Goal: Consume media (video, audio): Watch videos, listen to music or podcasts

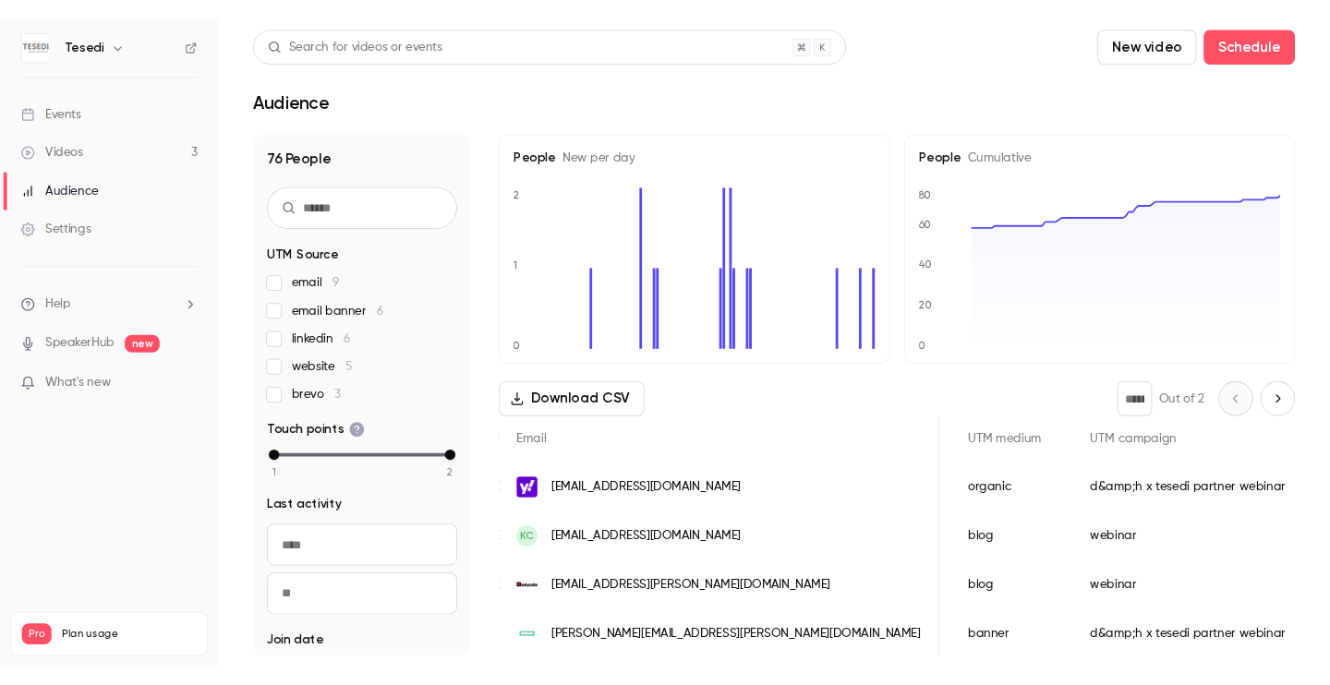
scroll to position [0, 1054]
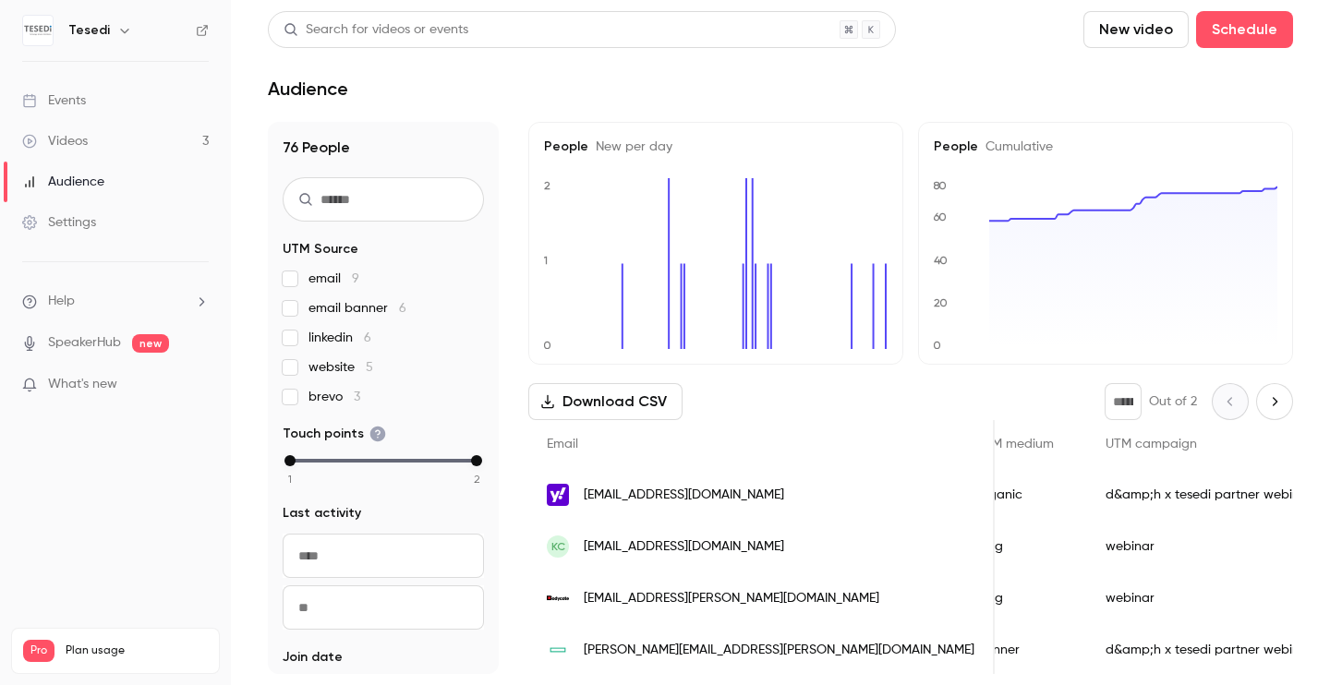
click at [92, 138] on link "Videos 3" at bounding box center [115, 141] width 231 height 41
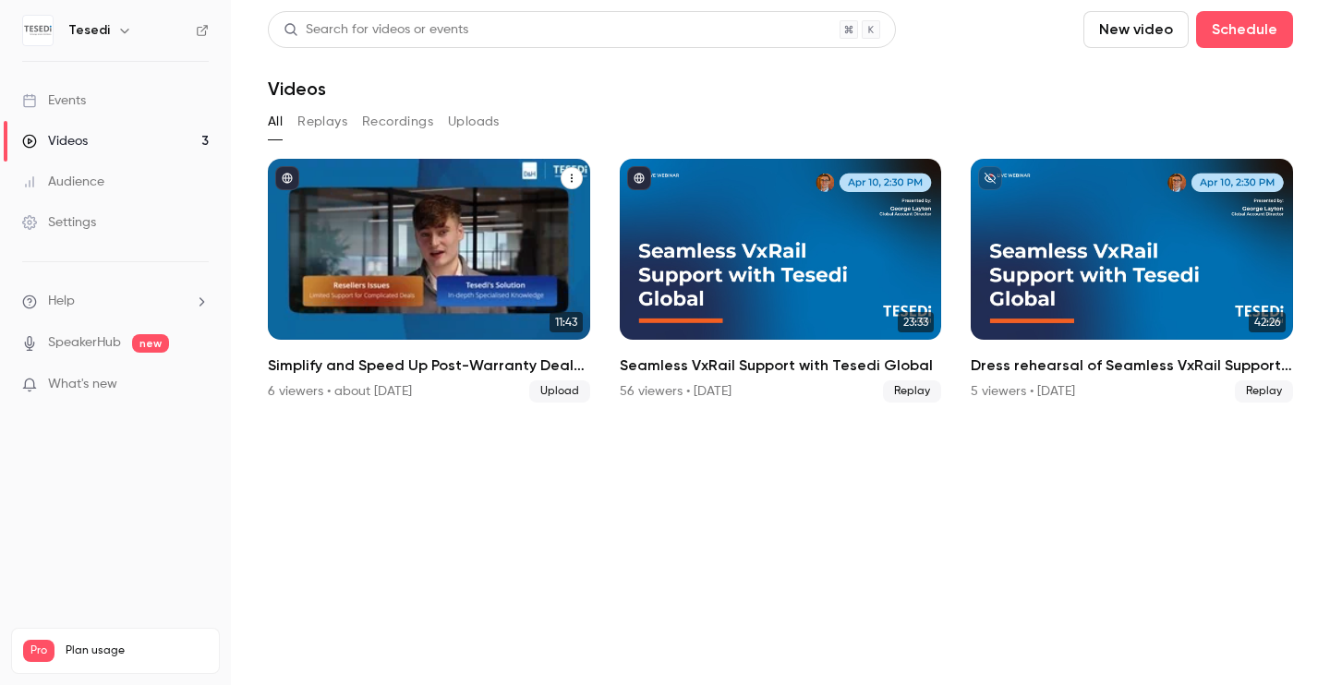
click at [420, 238] on div "Simplify and Speed Up Post-Warranty Deals with Tesedi and D&H" at bounding box center [429, 249] width 322 height 181
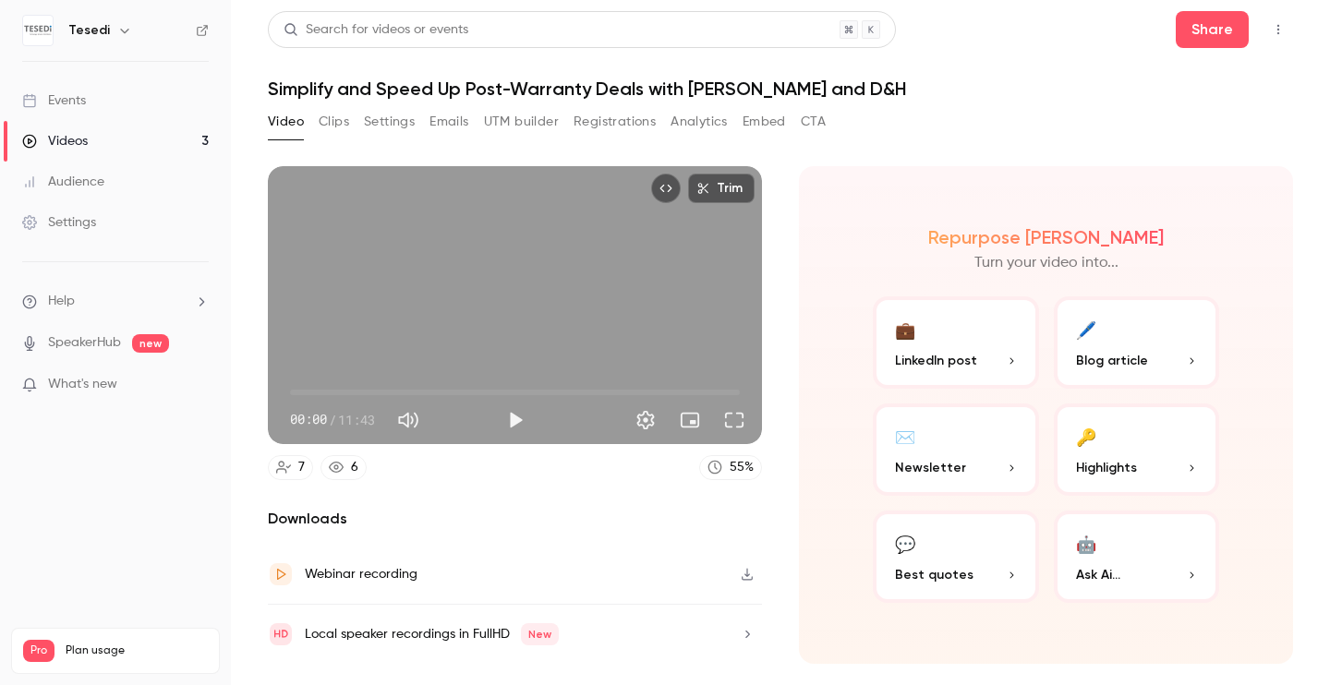
click at [338, 121] on button "Clips" at bounding box center [334, 122] width 30 height 30
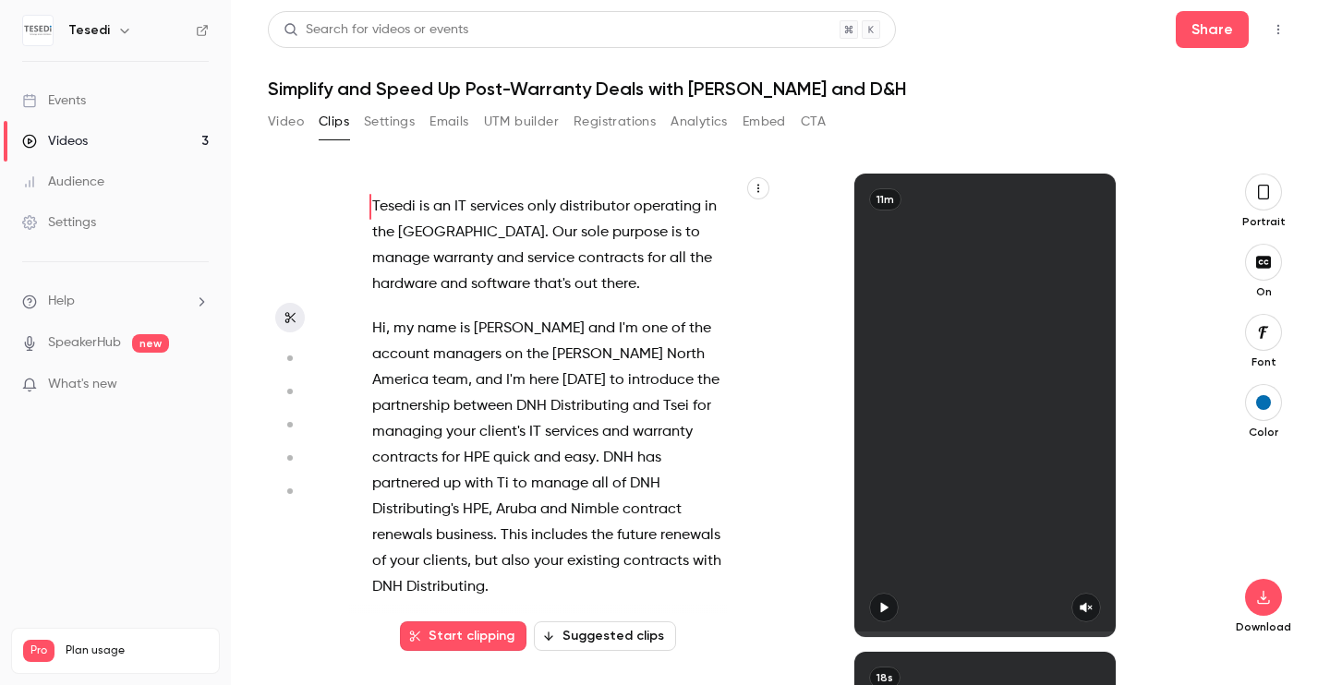
click at [589, 641] on button "Suggested clips" at bounding box center [605, 636] width 142 height 30
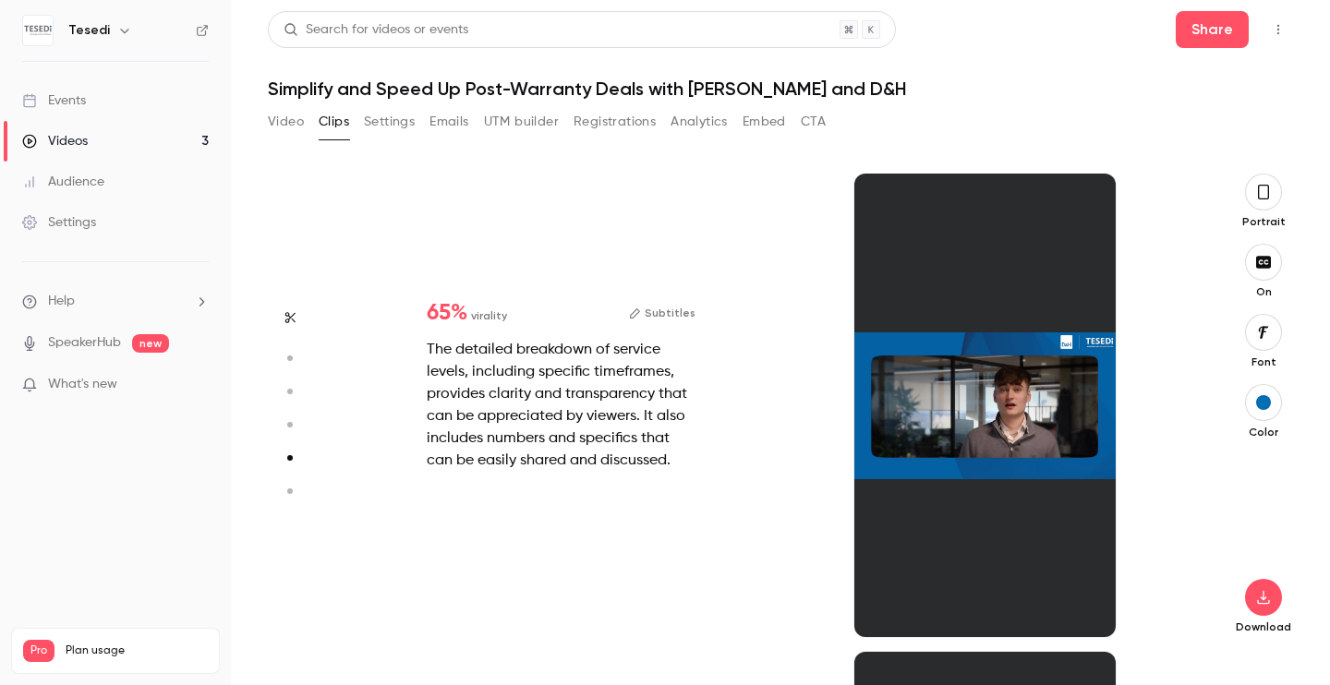
scroll to position [1913, 0]
click at [541, 386] on div "The detailed breakdown of service levels, including specific timeframes, provid…" at bounding box center [561, 405] width 269 height 133
click at [1033, 302] on div at bounding box center [984, 406] width 260 height 464
click at [1272, 193] on button "button" at bounding box center [1263, 192] width 37 height 37
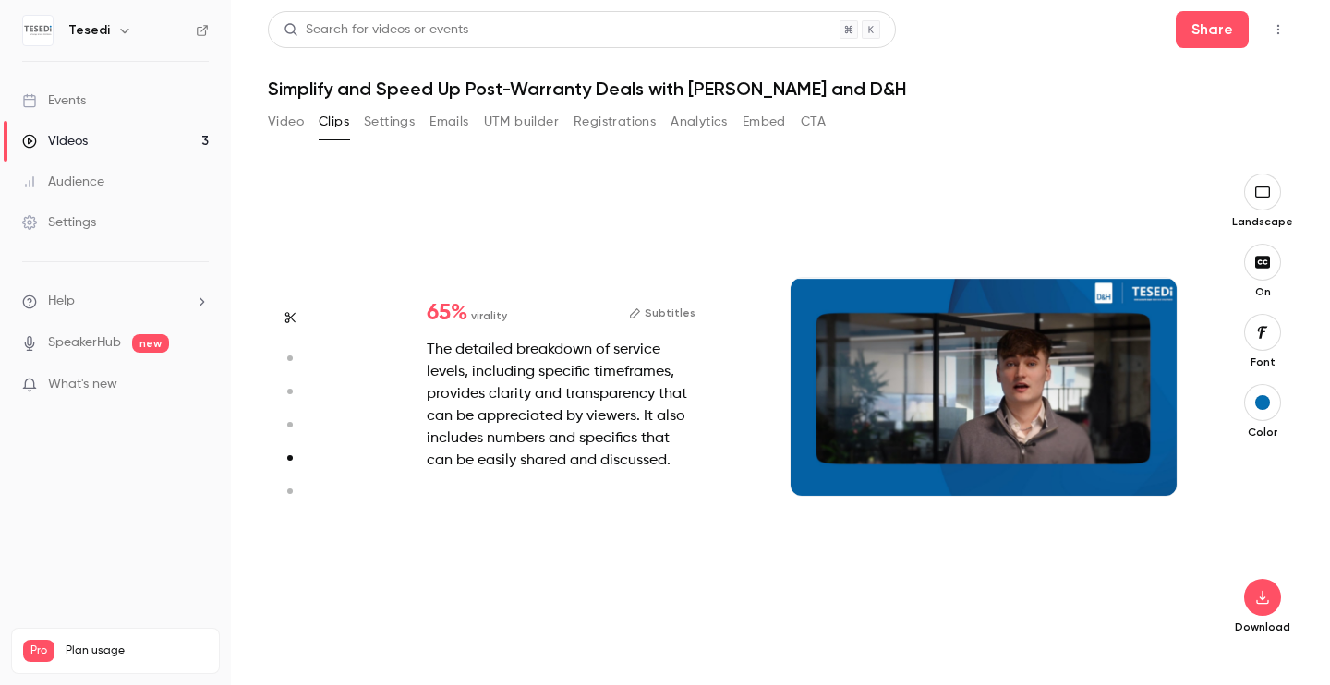
click at [892, 390] on div at bounding box center [983, 386] width 386 height 217
click at [1004, 404] on div at bounding box center [983, 386] width 386 height 217
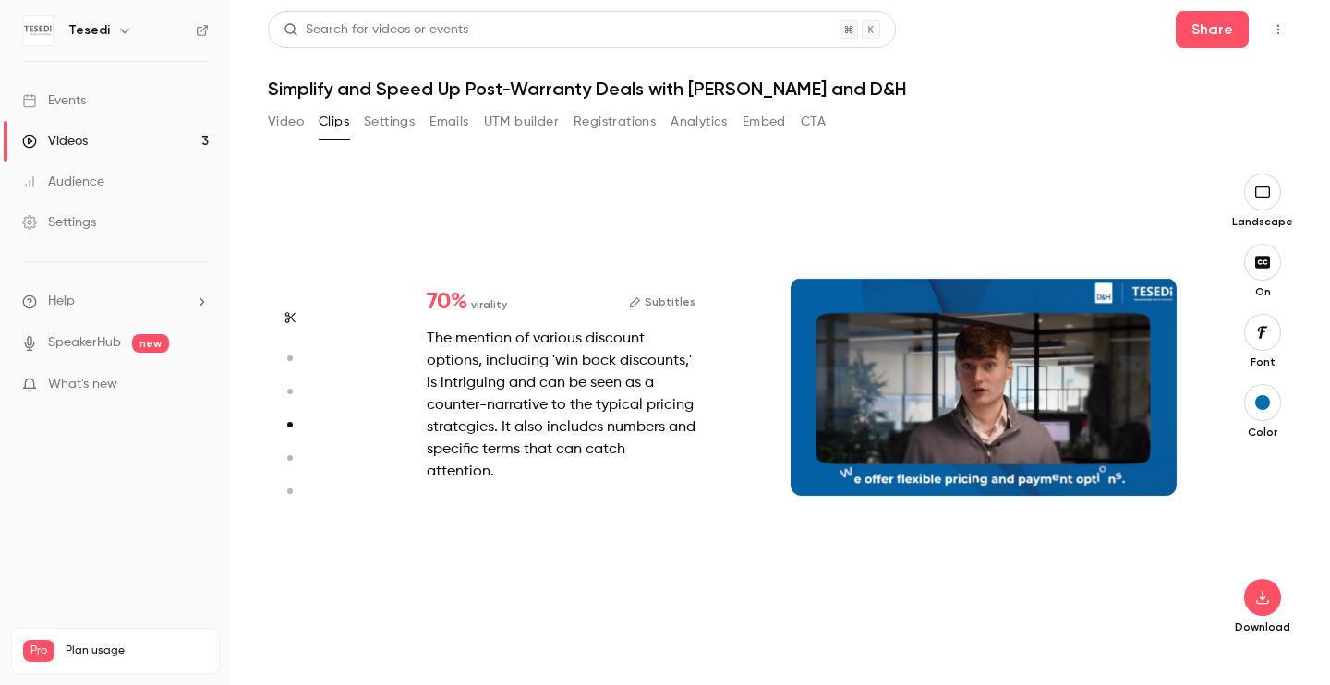
click at [970, 459] on div at bounding box center [983, 386] width 386 height 217
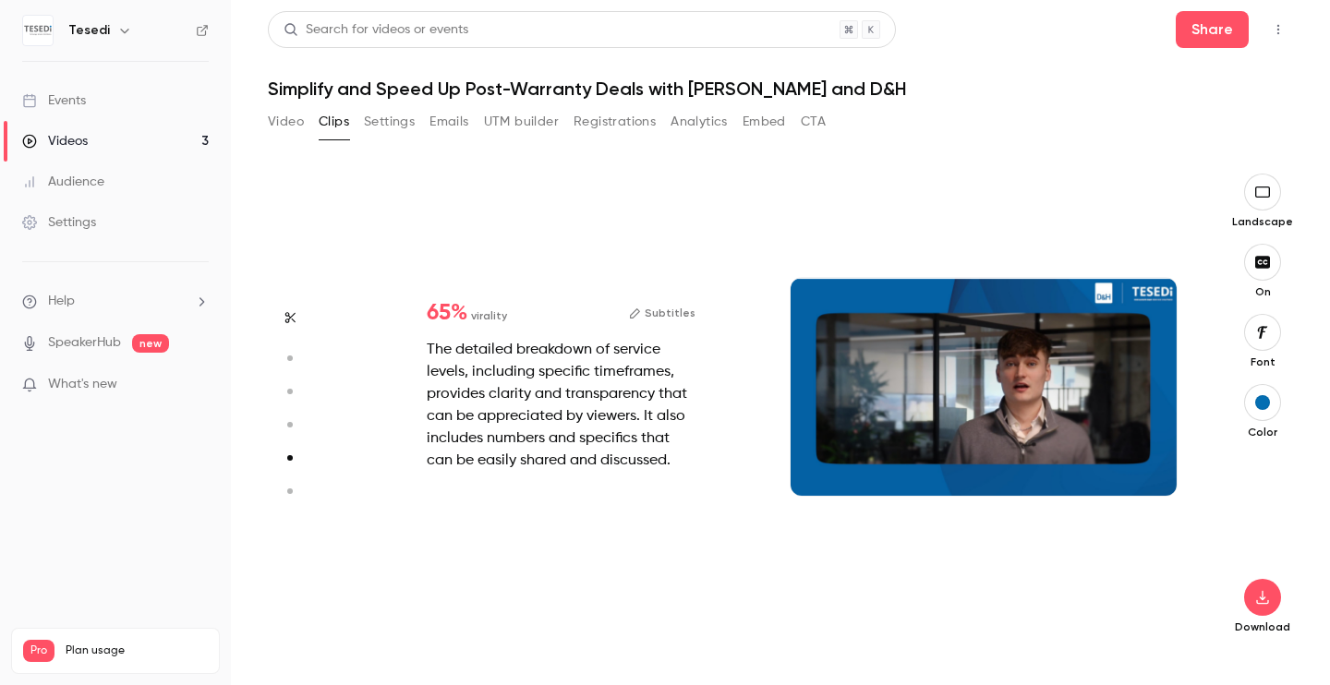
click at [946, 386] on div at bounding box center [983, 386] width 386 height 217
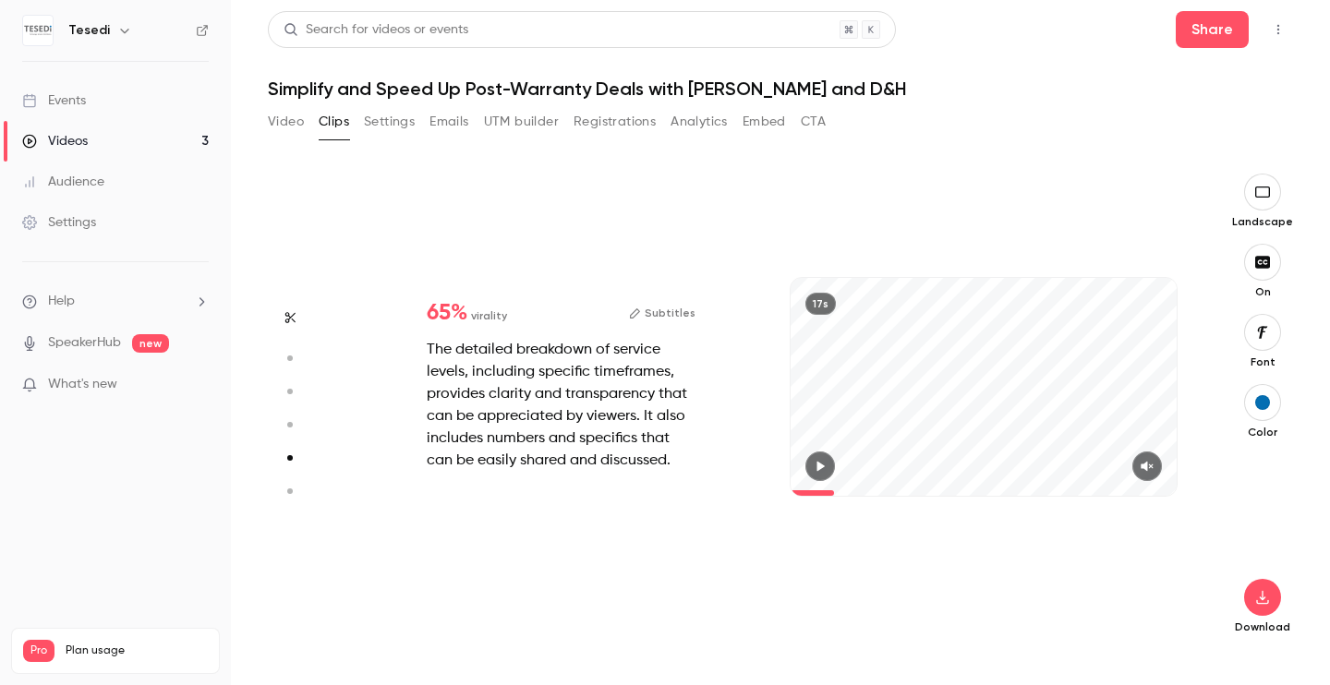
click at [835, 478] on span at bounding box center [983, 493] width 386 height 30
click at [825, 466] on icon "button" at bounding box center [820, 466] width 15 height 13
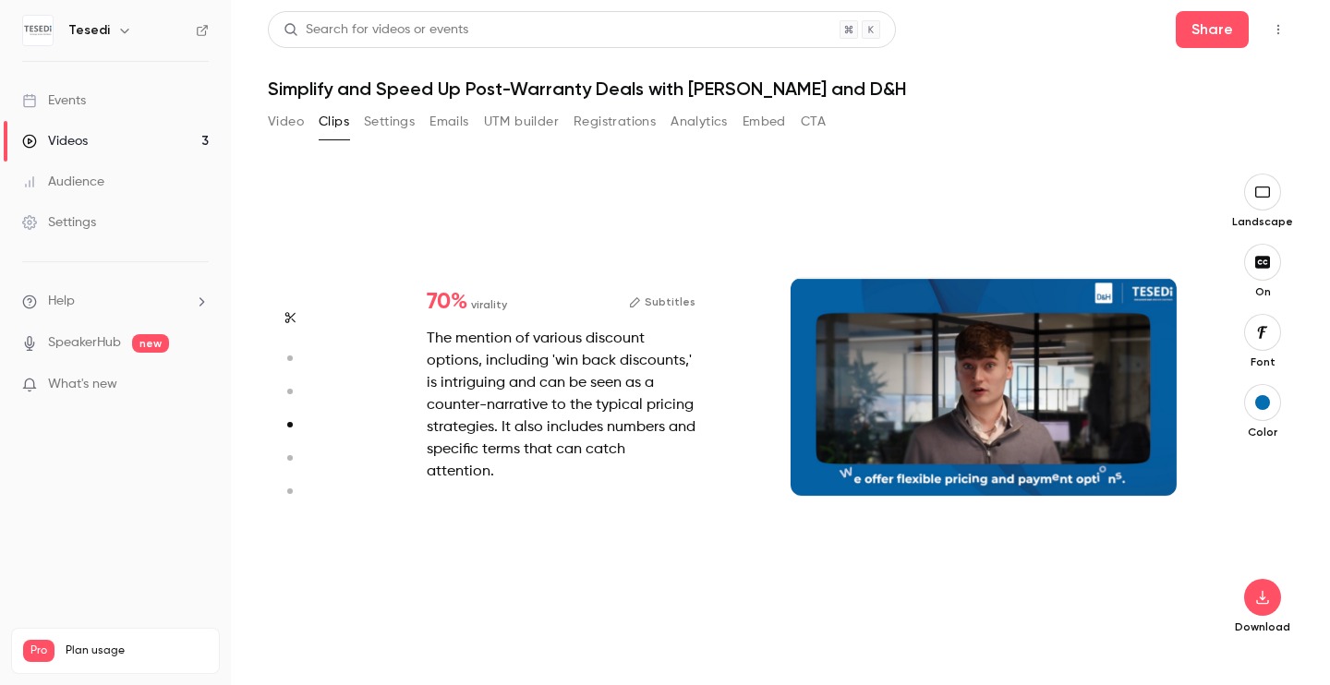
type input "*"
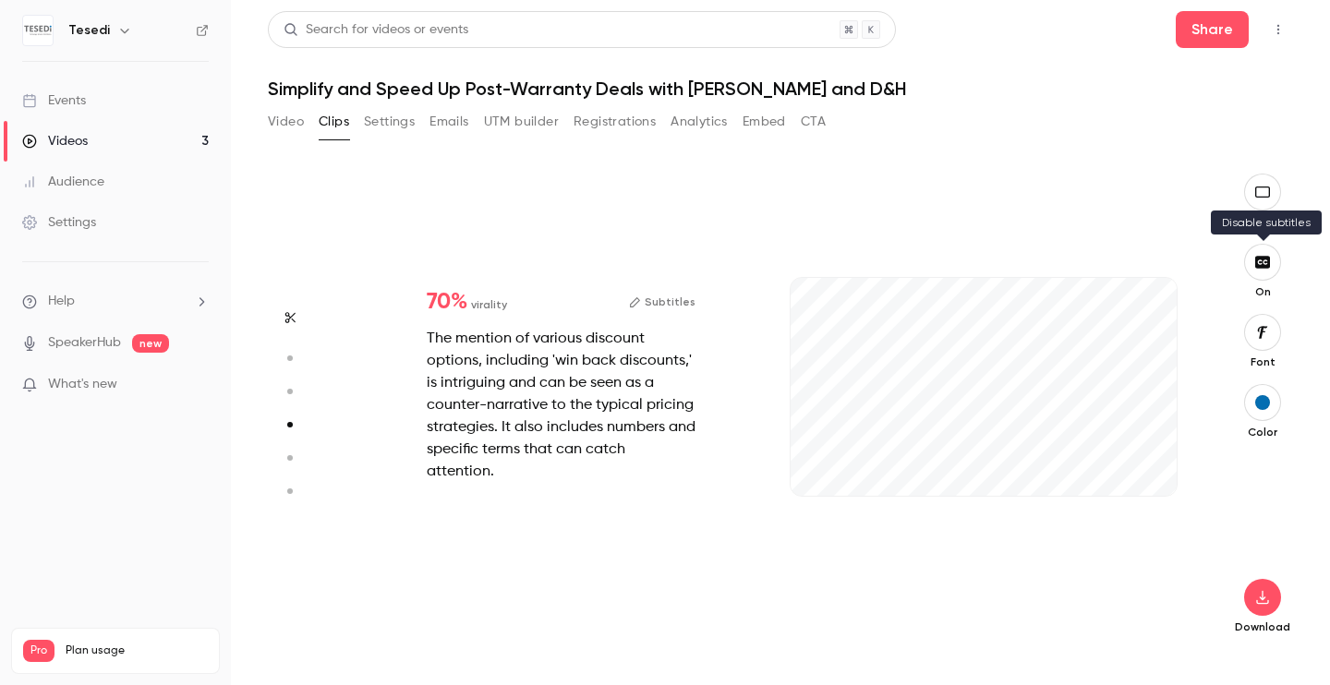
click at [1271, 259] on icon "button" at bounding box center [1262, 262] width 20 height 15
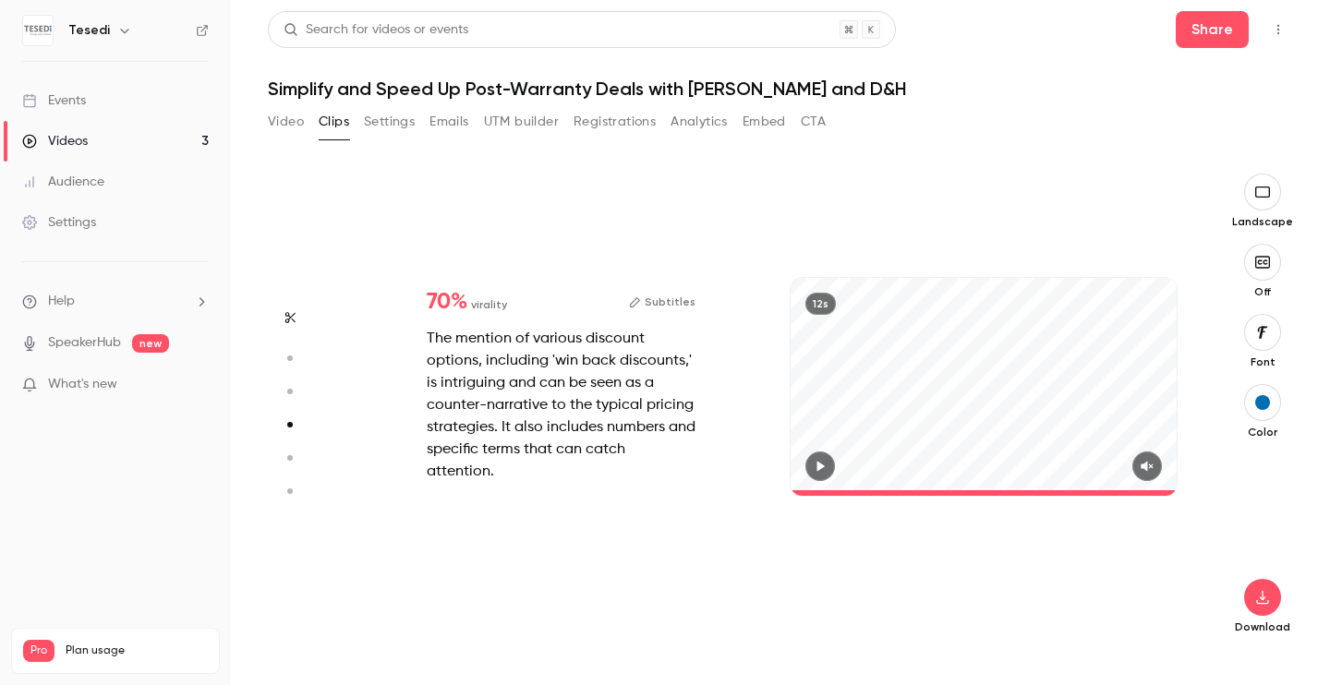
click at [822, 456] on button "button" at bounding box center [820, 467] width 30 height 30
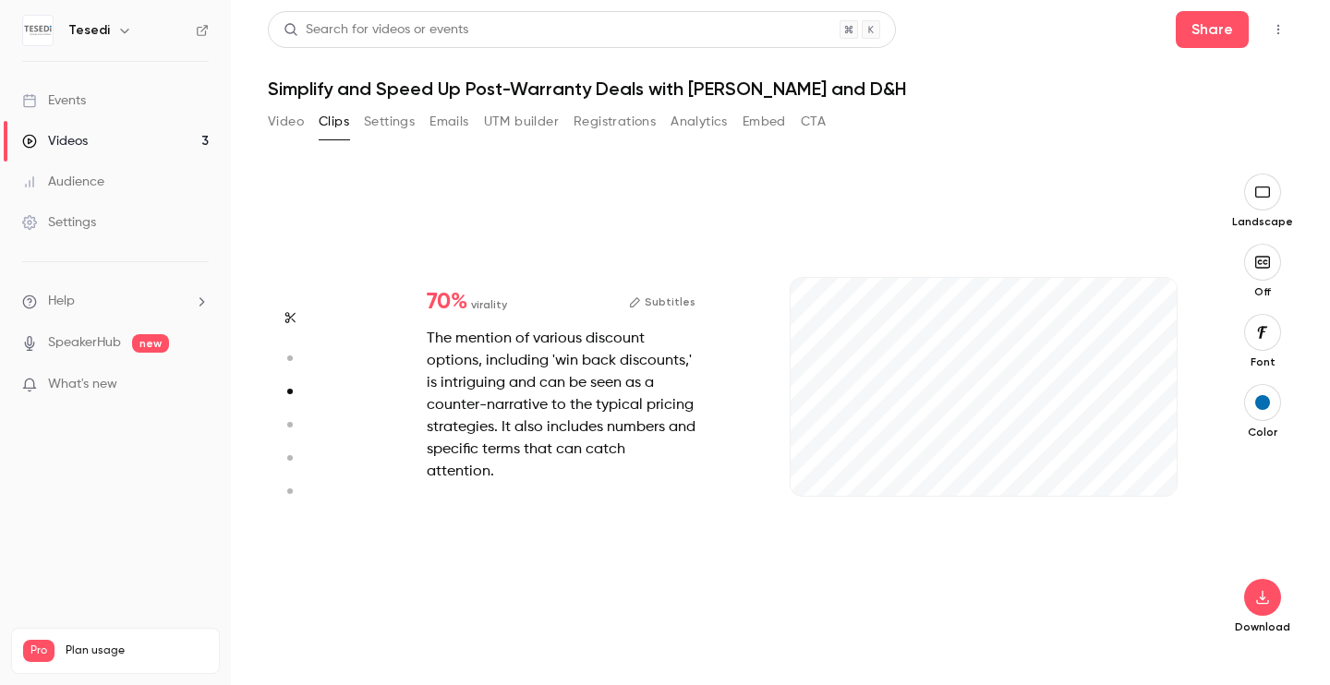
type input "*"
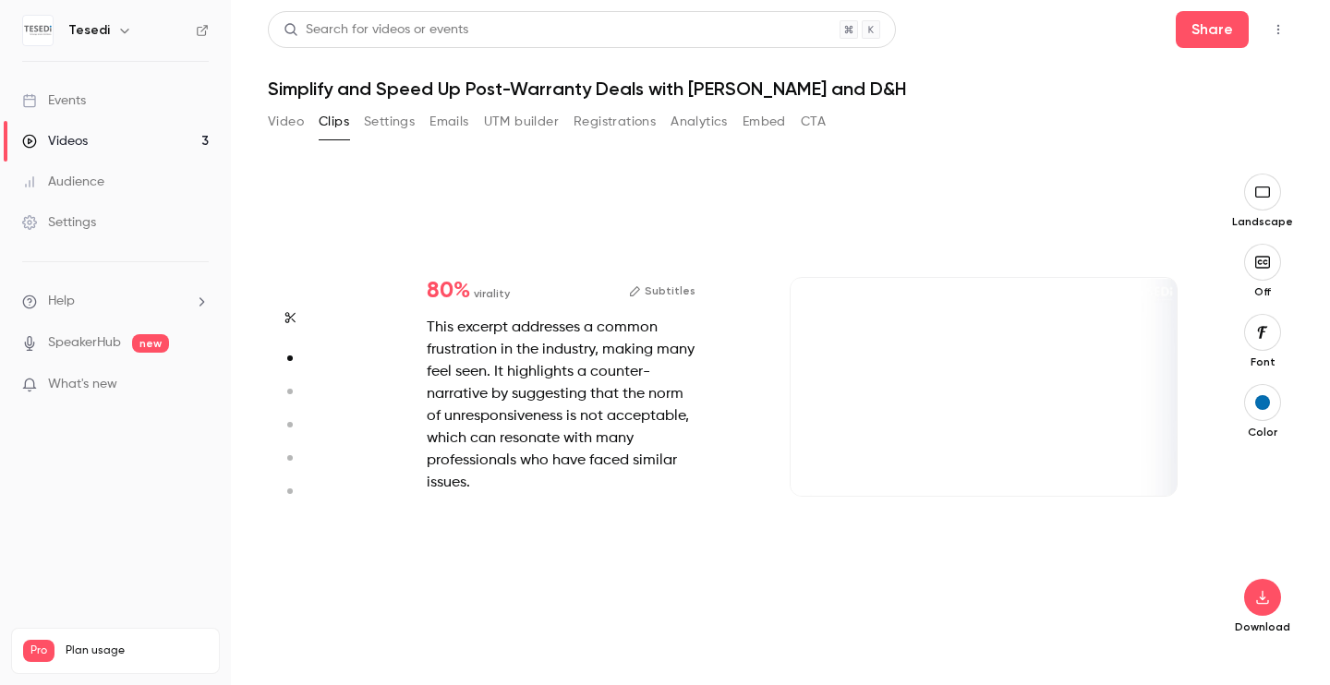
type input "*"
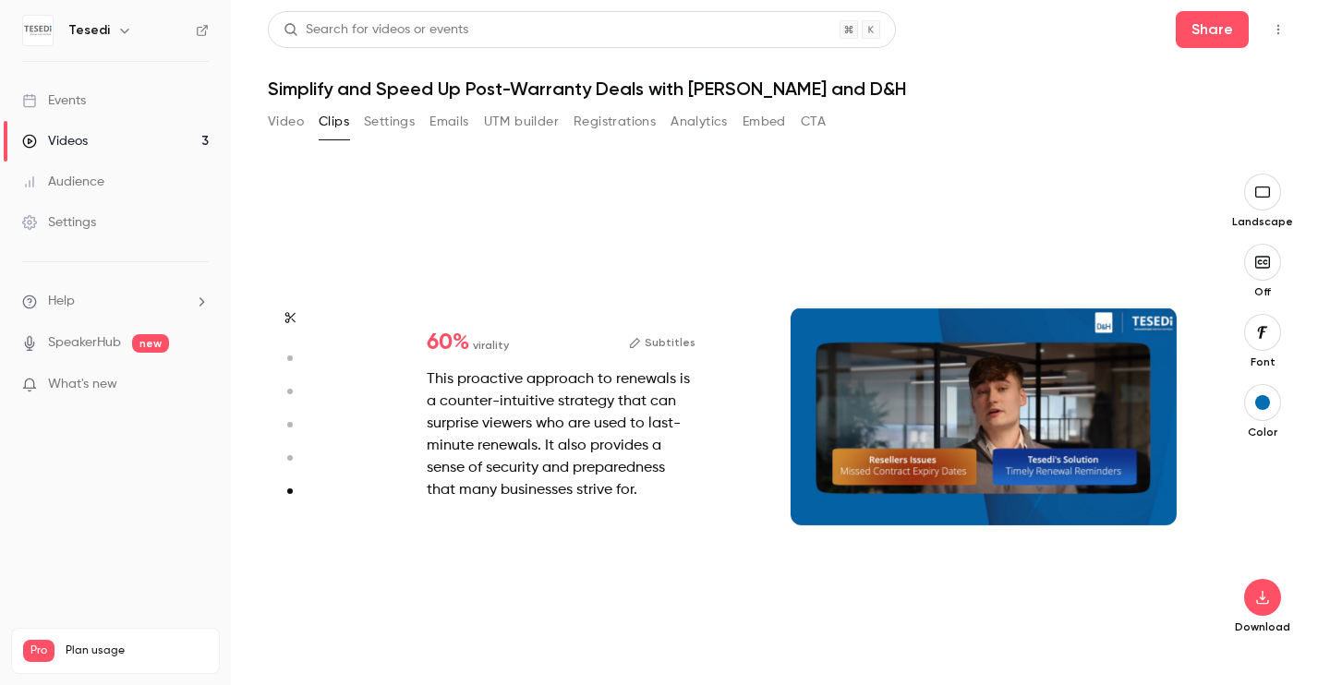
scroll to position [2362, 0]
click at [887, 499] on div at bounding box center [983, 415] width 386 height 217
click at [1009, 409] on div at bounding box center [983, 415] width 386 height 217
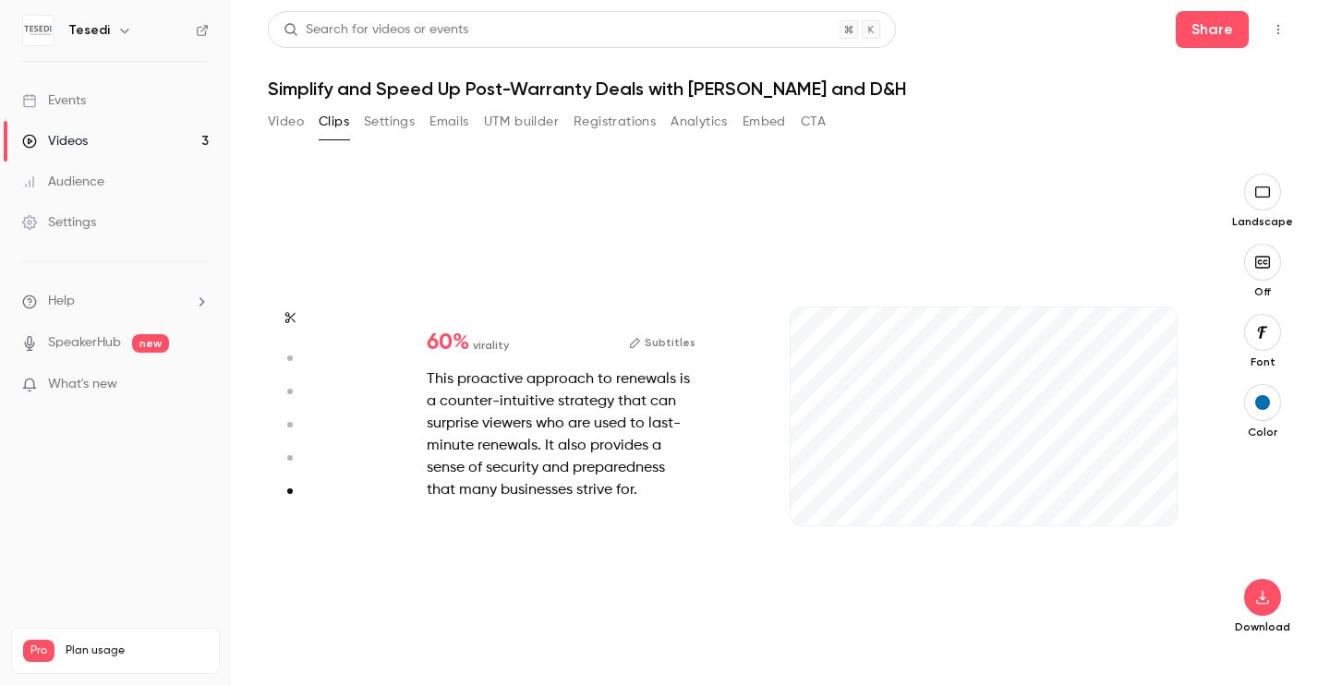
type input "*"
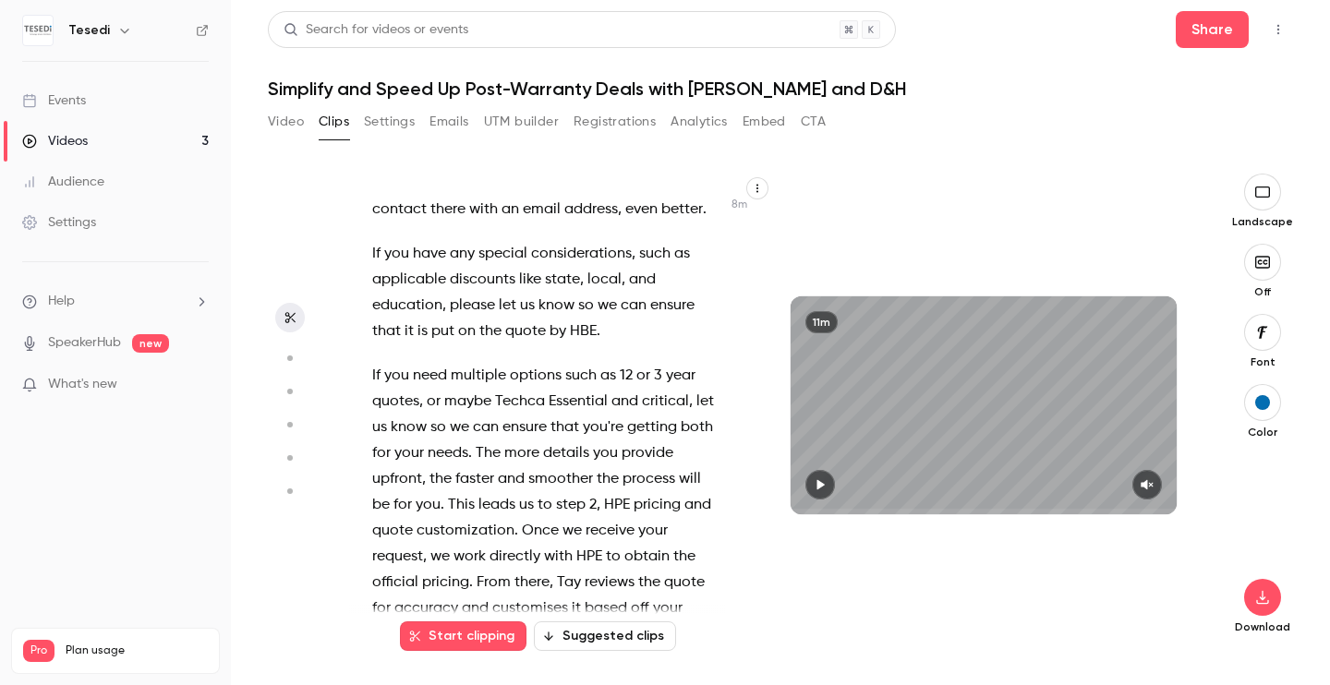
scroll to position [5630, 0]
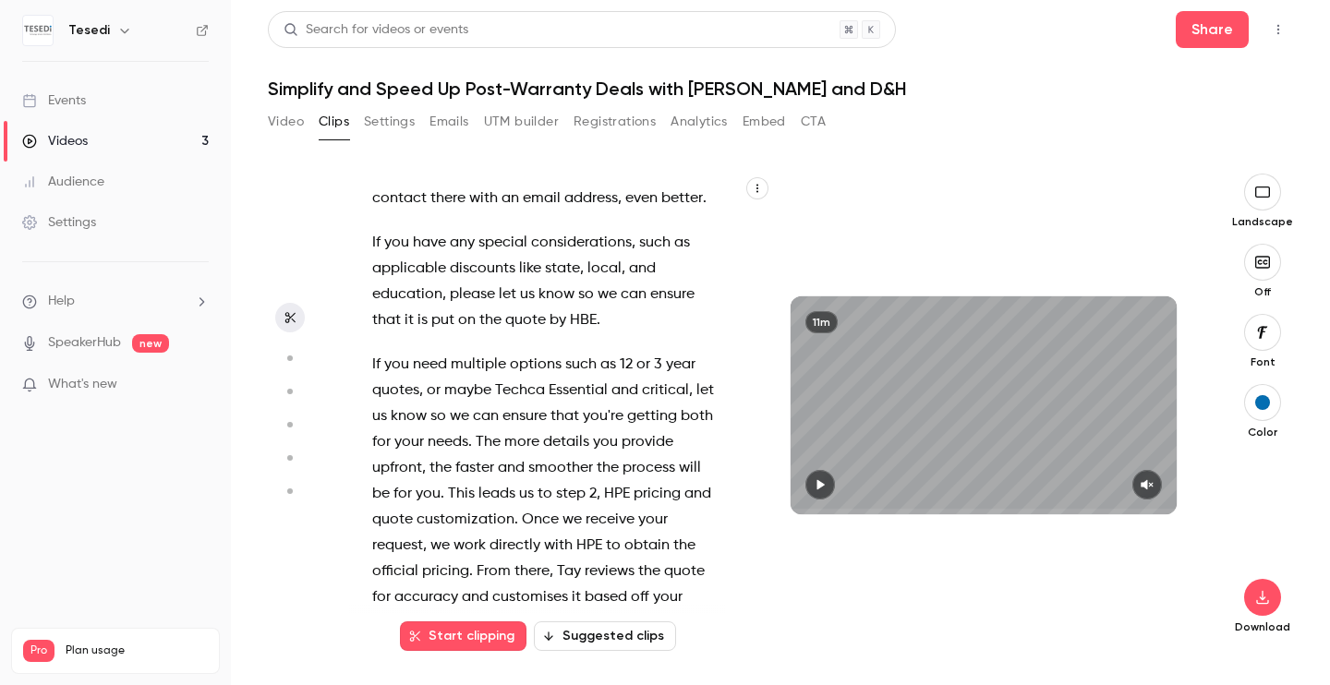
drag, startPoint x: 424, startPoint y: 413, endPoint x: 424, endPoint y: 398, distance: 14.8
click at [424, 398] on p "If you need multiple options such as 12 or 3 year quotes , or maybe Techca Esse…" at bounding box center [546, 494] width 349 height 284
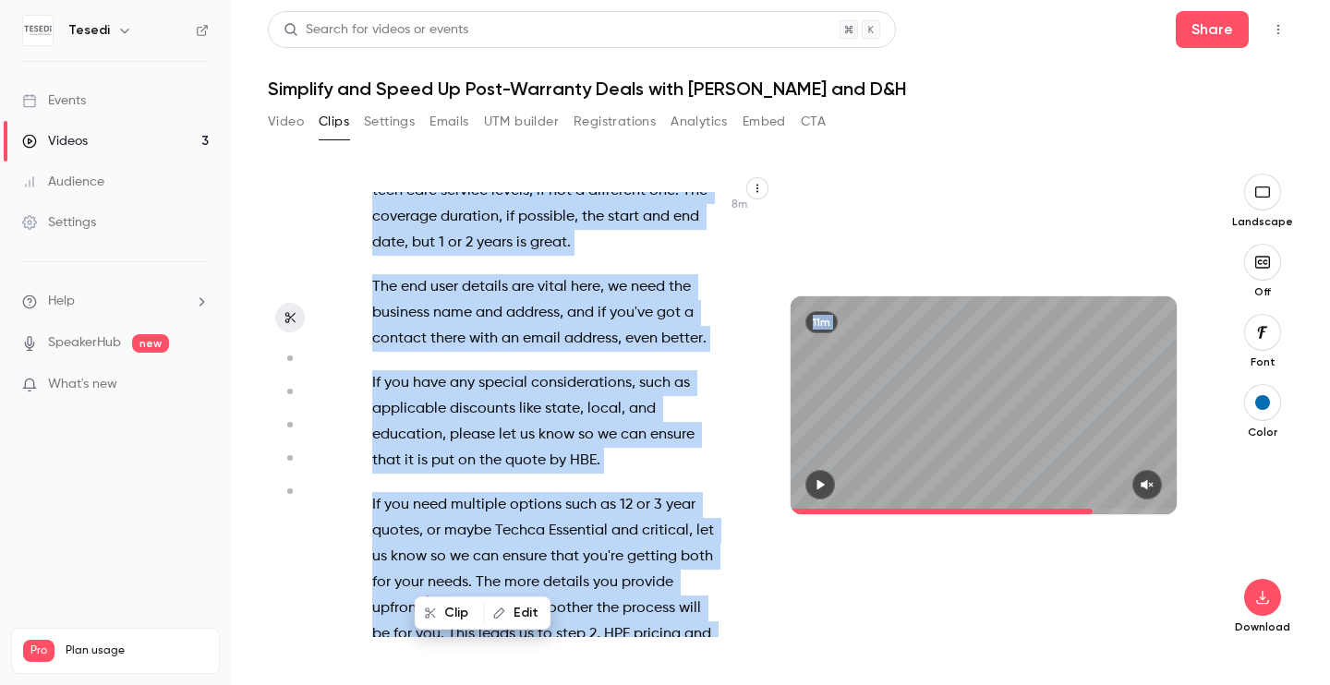
scroll to position [5645, 0]
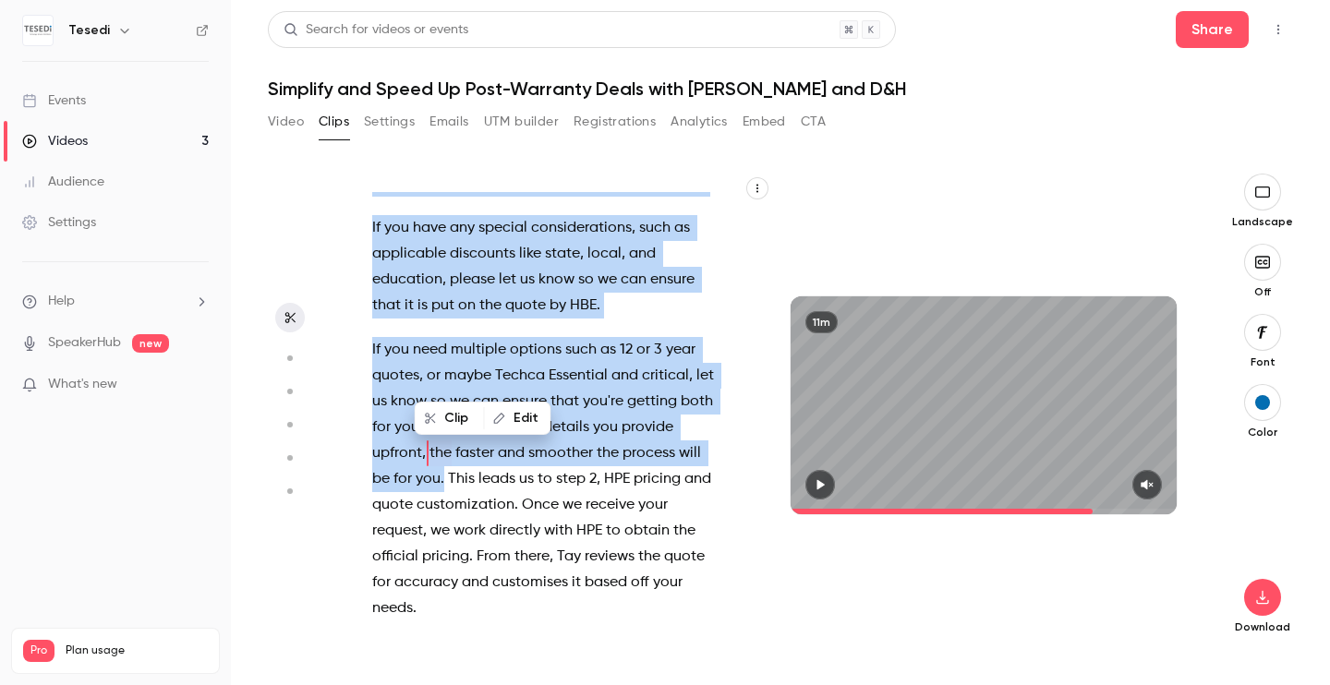
drag, startPoint x: 370, startPoint y: 380, endPoint x: 422, endPoint y: 399, distance: 55.2
click at [422, 399] on div "Tesedi is an IT services only distributor operating in the [GEOGRAPHIC_DATA] . …" at bounding box center [556, 414] width 414 height 445
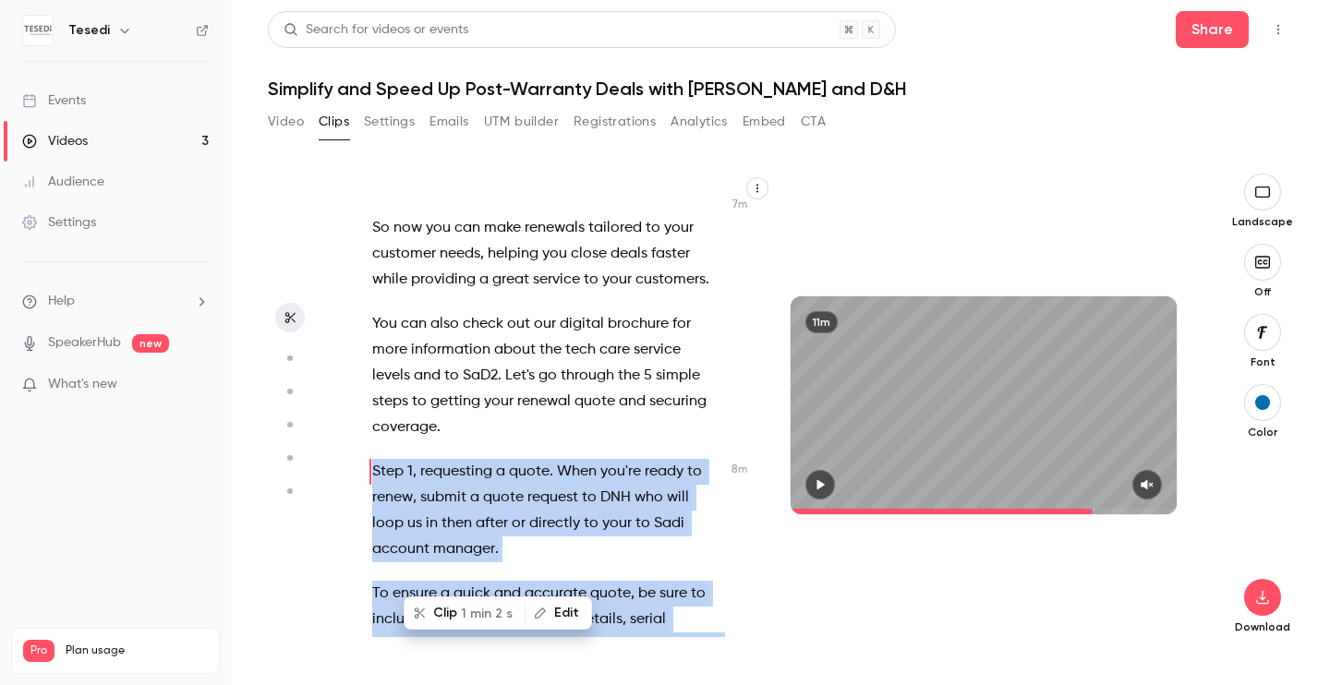
scroll to position [4963, 0]
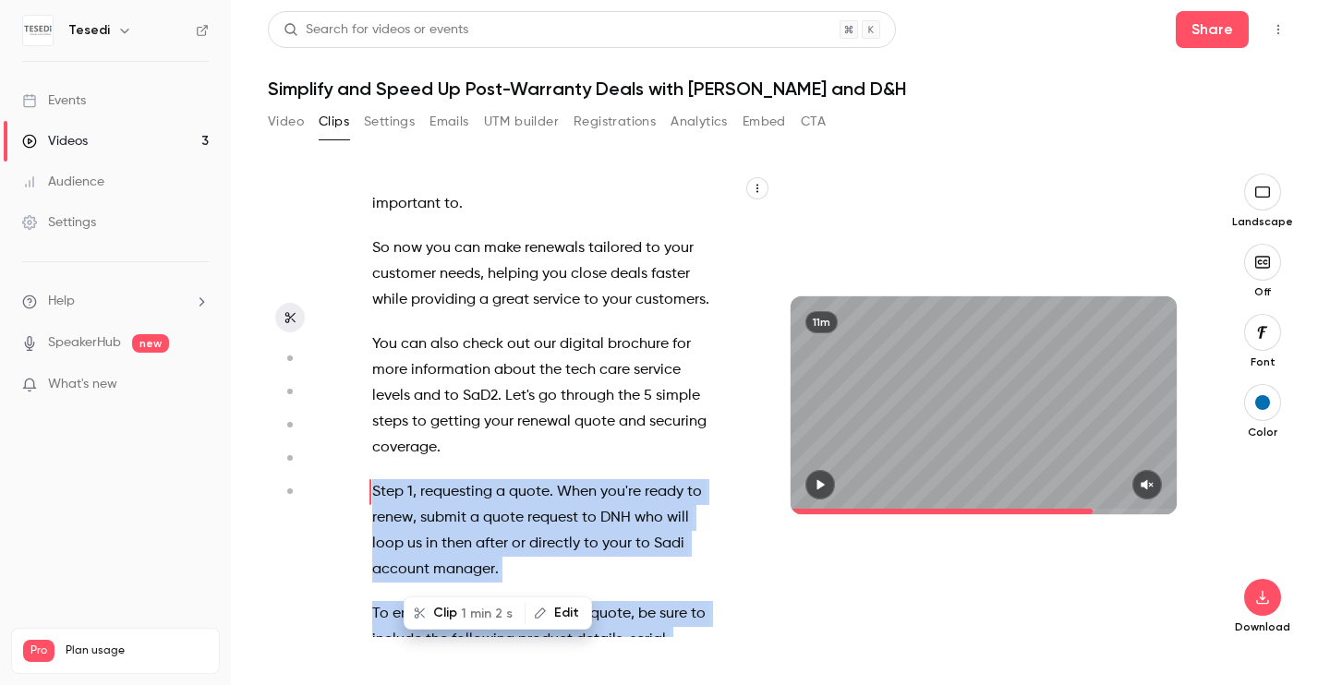
click at [450, 612] on button "Clip 1 min 2 s" at bounding box center [464, 613] width 118 height 30
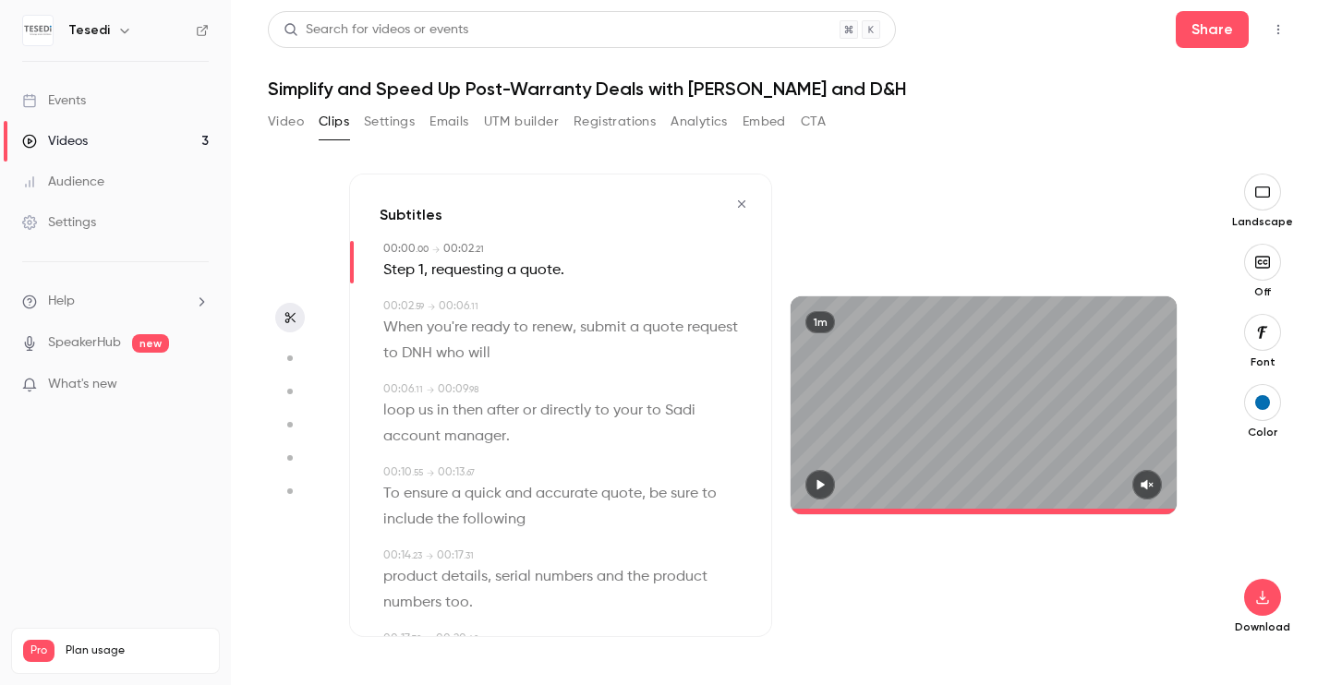
click at [827, 488] on icon "button" at bounding box center [820, 484] width 15 height 13
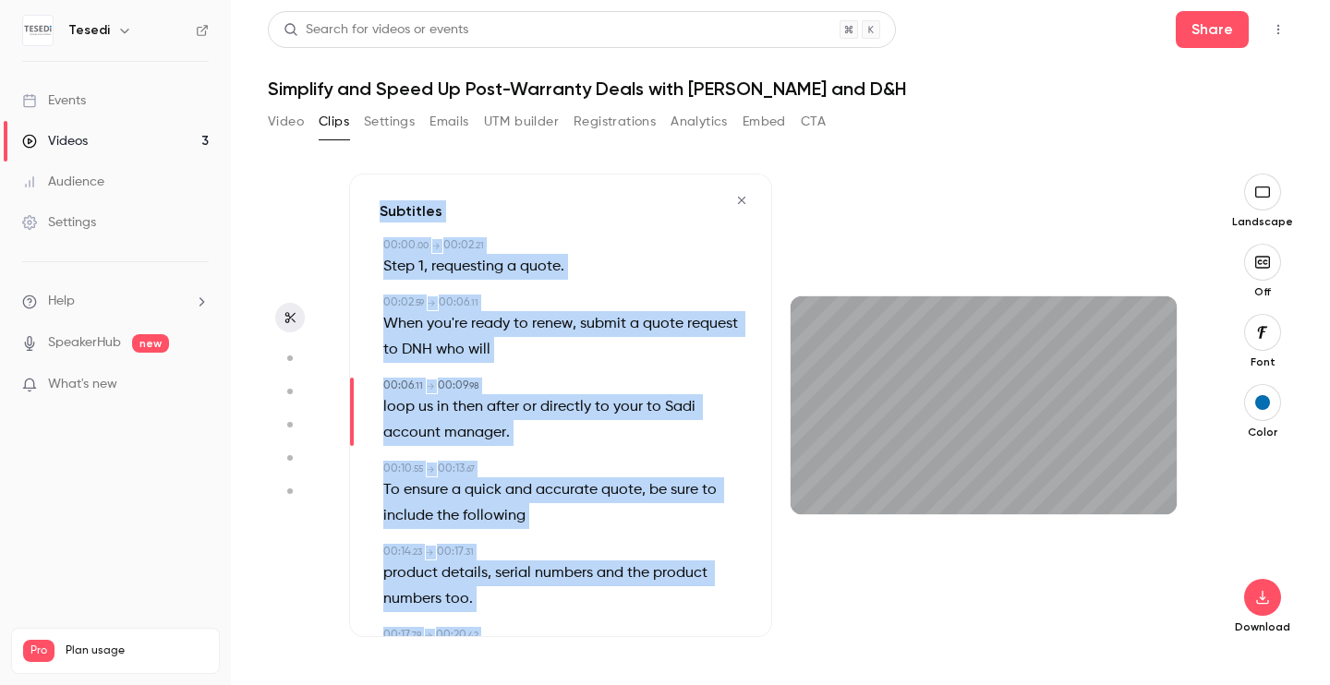
scroll to position [0, 0]
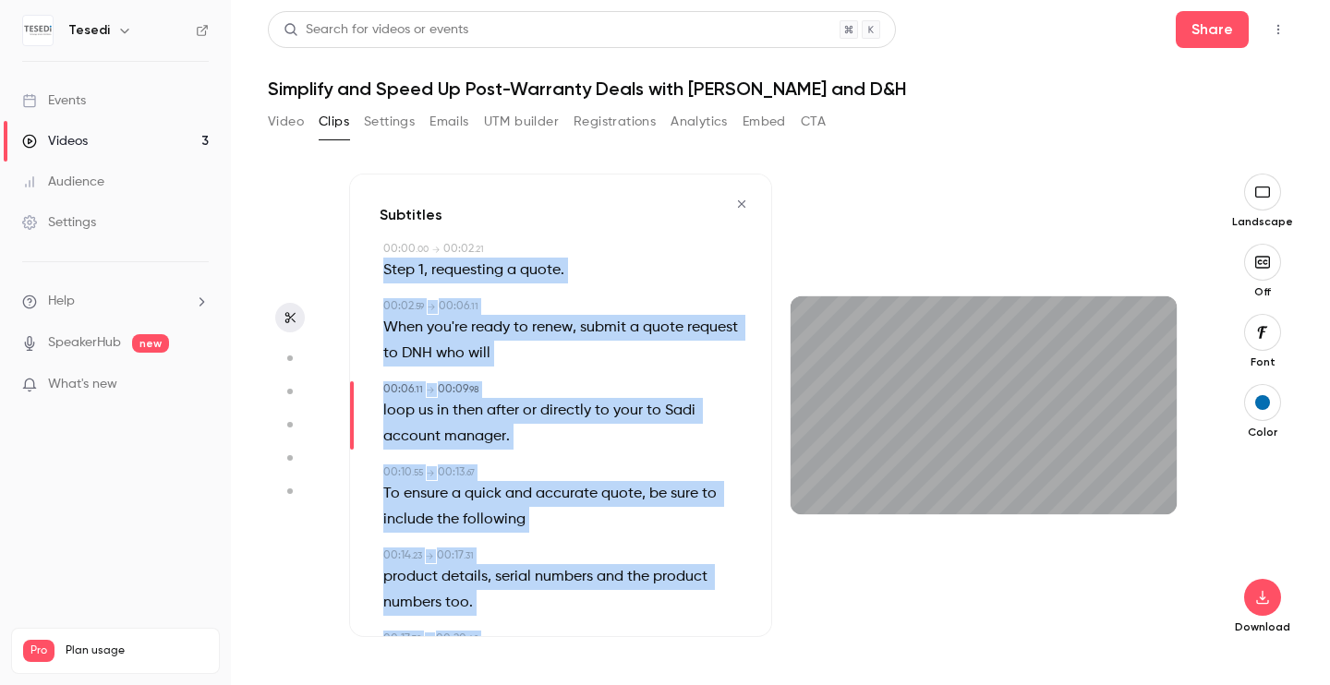
drag, startPoint x: 481, startPoint y: 618, endPoint x: 383, endPoint y: 273, distance: 358.1
click at [383, 273] on div "Subtitles 00:00 . 00 → 00:02 . 21 Step 1 , requesting a quote . 00:02 . 59 → 00…" at bounding box center [560, 406] width 423 height 464
copy div "Lore 7 , ipsumdolor s ametc . 62:82 . 60 → 67:97 . 61 Adip eli'se doeiu te inci…"
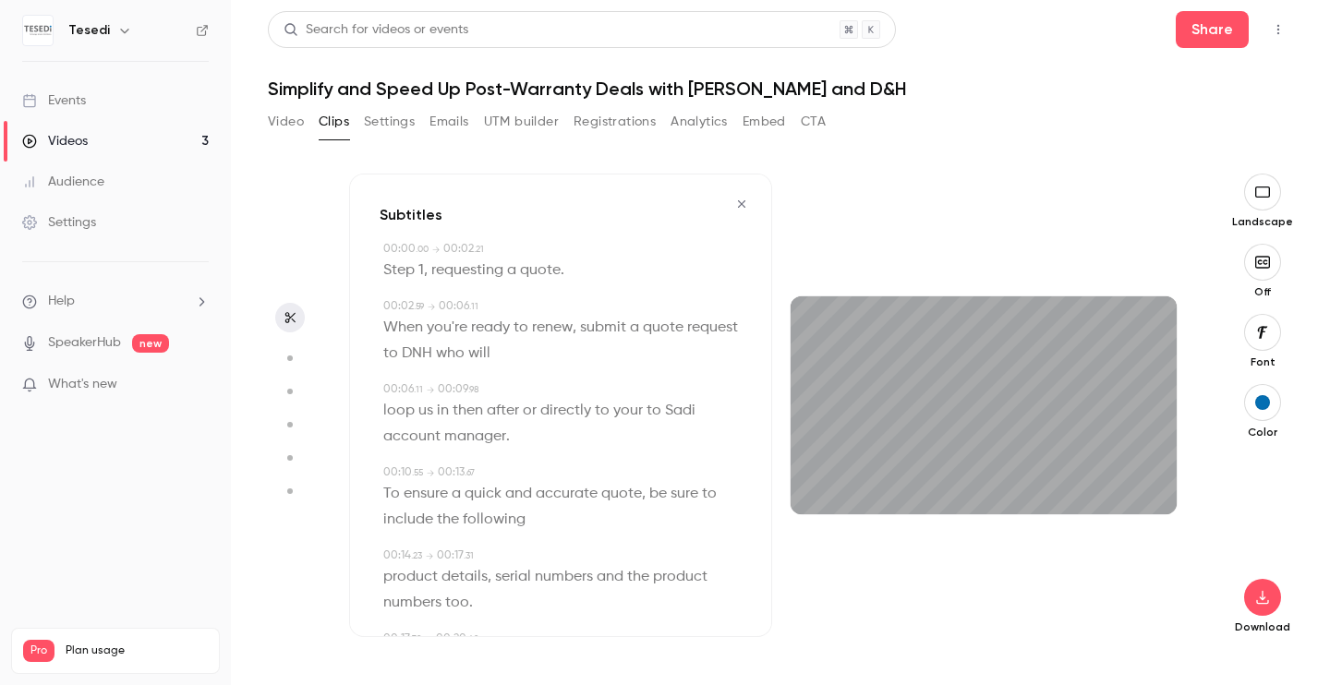
click at [428, 344] on span "DNH" at bounding box center [417, 354] width 30 height 26
type input "***"
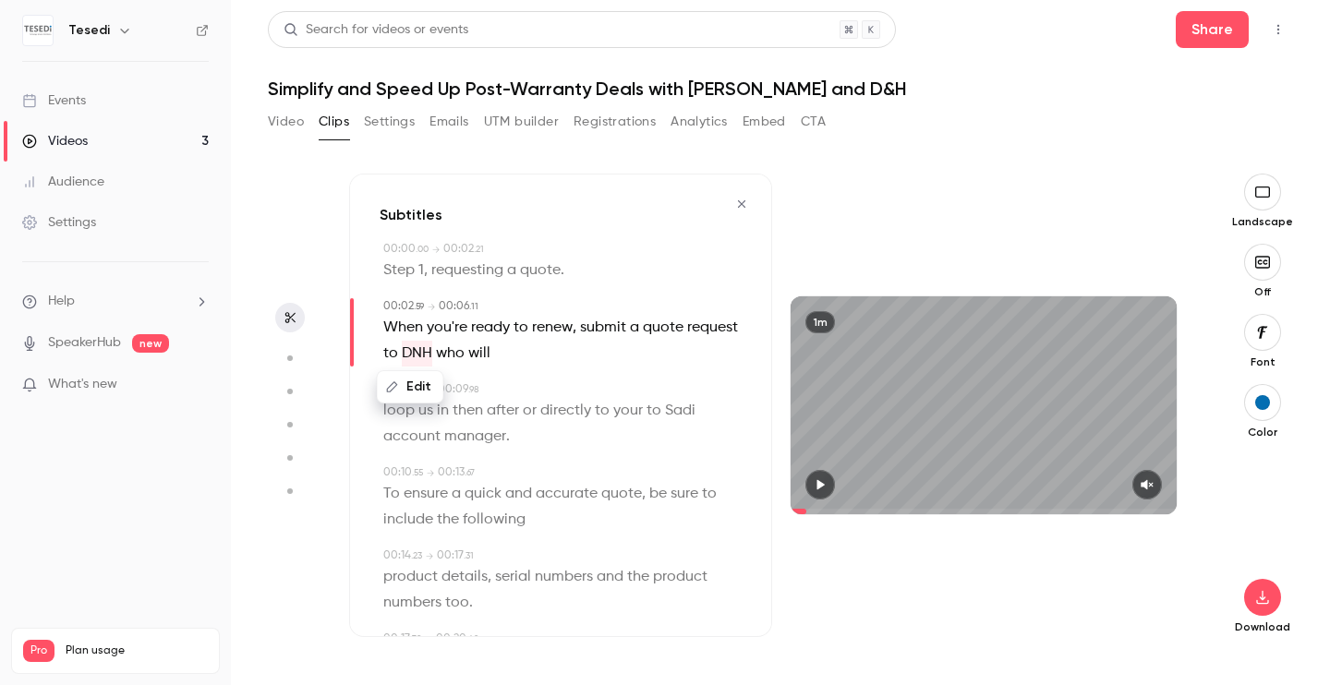
click at [424, 394] on button "Edit" at bounding box center [411, 387] width 64 height 30
click at [377, 390] on input "***" at bounding box center [438, 393] width 166 height 37
type input "***"
click at [561, 388] on button "Replace" at bounding box center [565, 393] width 83 height 37
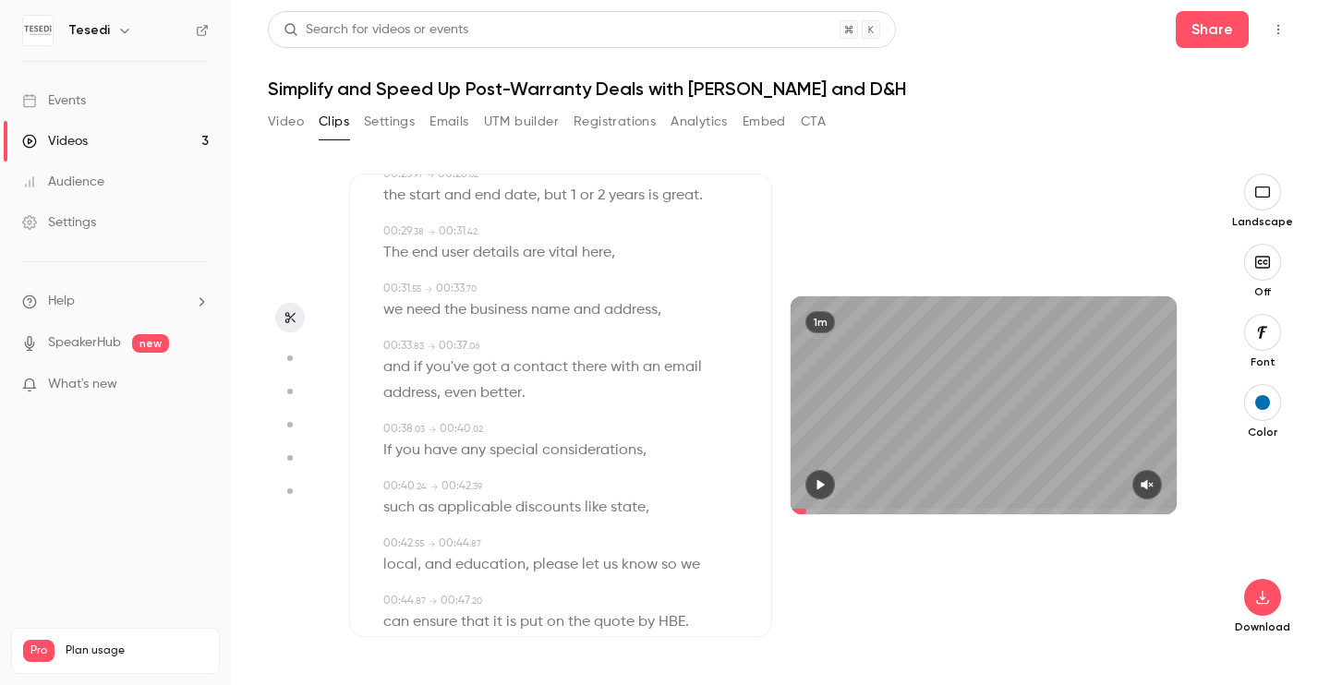
scroll to position [667, 0]
click at [673, 618] on span "HBE" at bounding box center [671, 618] width 27 height 26
type input "****"
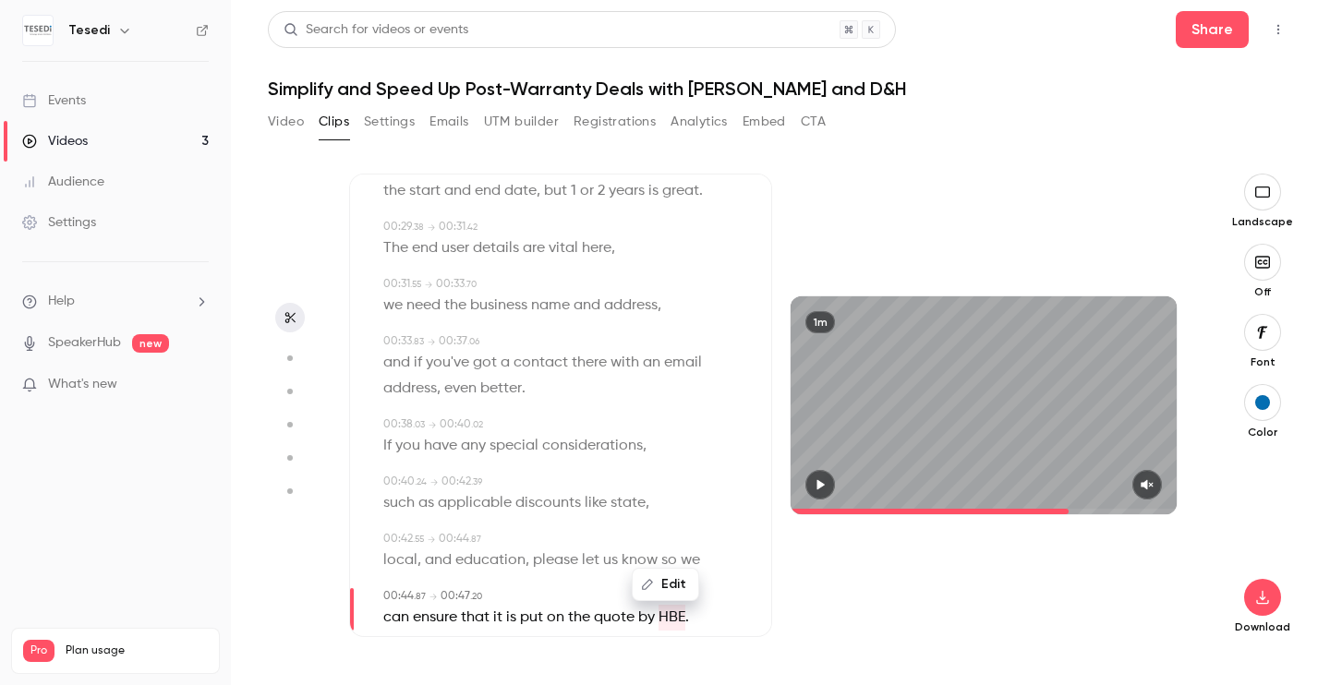
click at [674, 580] on button "Edit" at bounding box center [665, 585] width 64 height 30
click at [534, 573] on input "***" at bounding box center [600, 578] width 166 height 37
type input "***"
click at [725, 572] on button "Replace" at bounding box center [728, 578] width 83 height 37
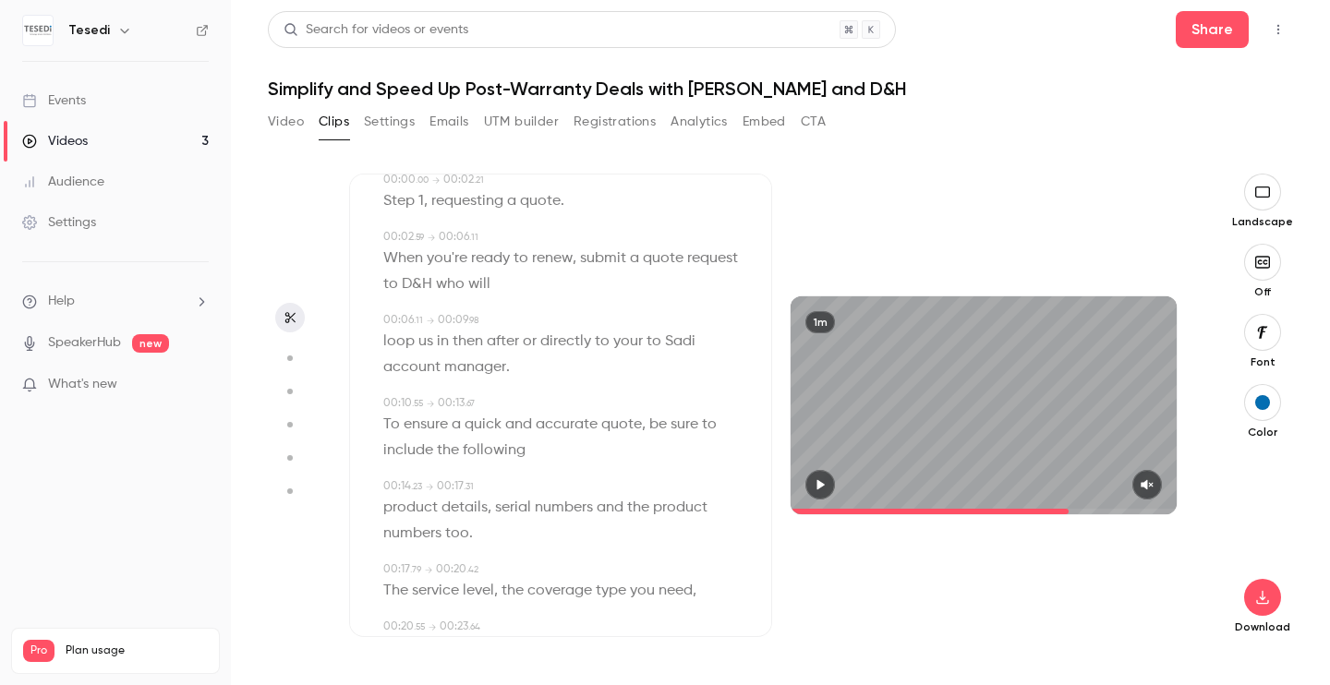
scroll to position [0, 0]
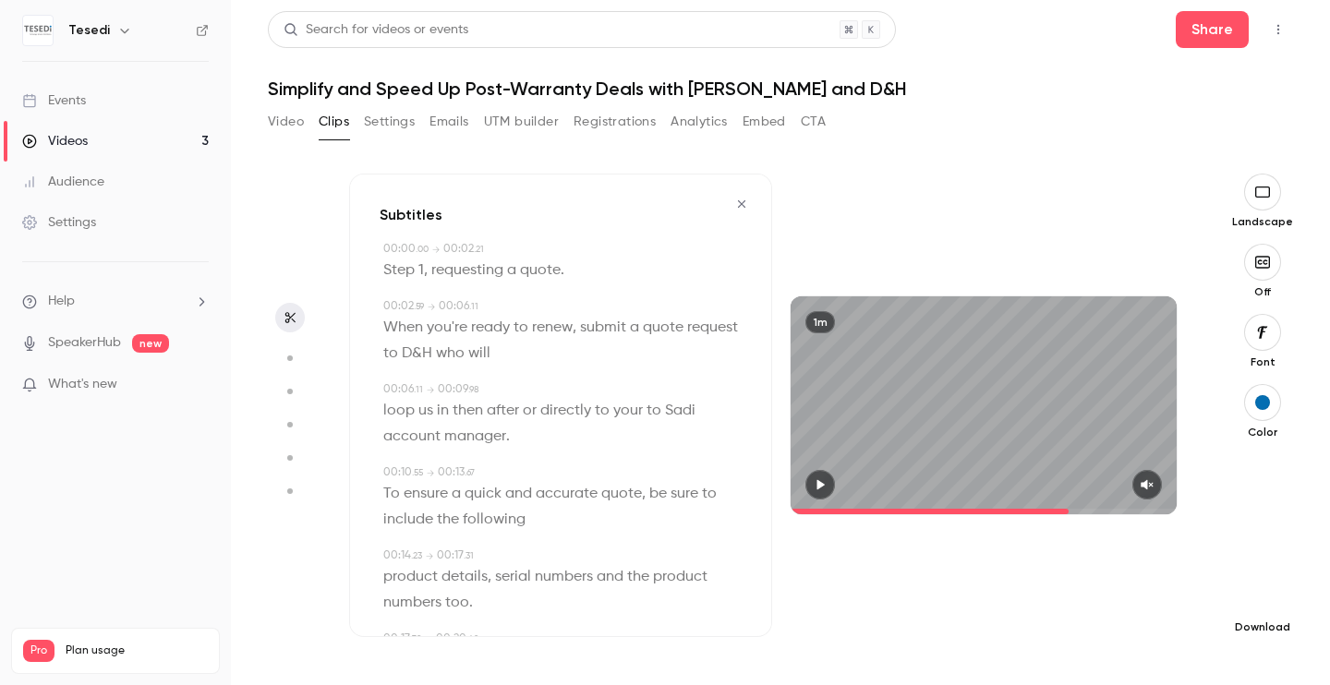
click at [1266, 602] on icon "button" at bounding box center [1262, 597] width 22 height 15
click at [1086, 620] on span "Standard" at bounding box center [1123, 629] width 211 height 19
click at [1258, 199] on icon "button" at bounding box center [1262, 192] width 20 height 15
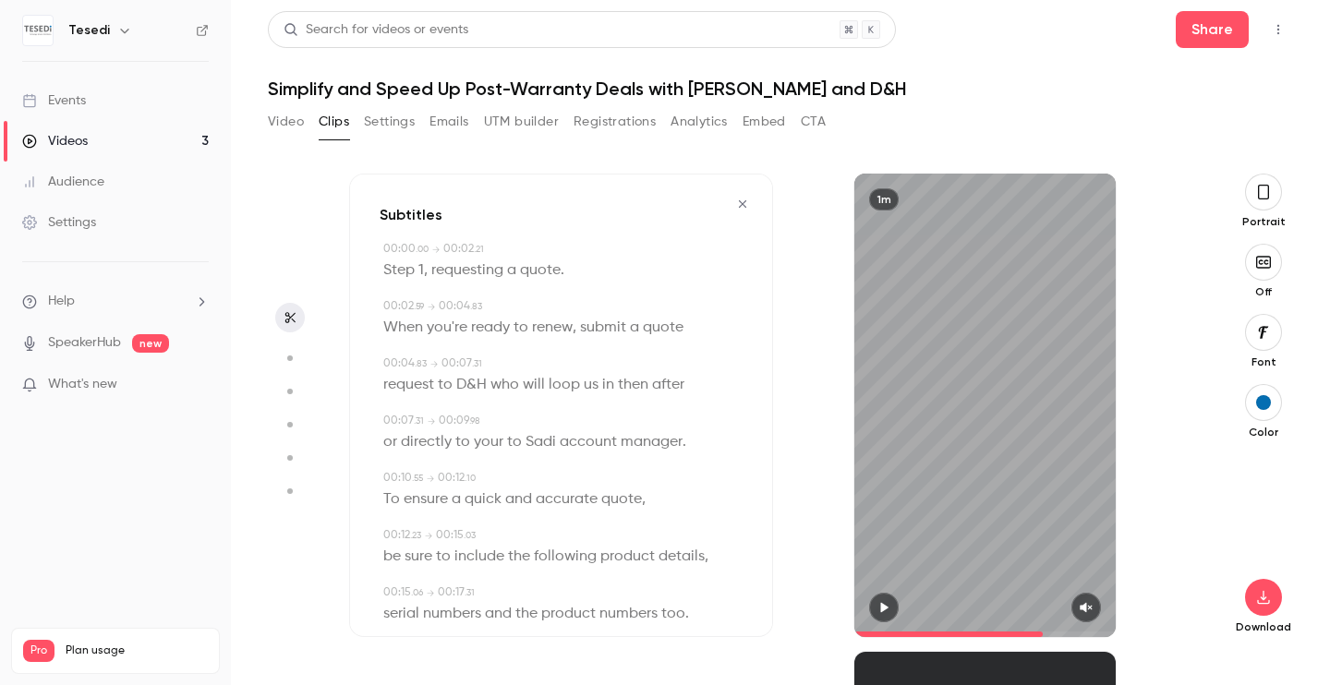
click at [1258, 199] on icon "button" at bounding box center [1263, 192] width 15 height 20
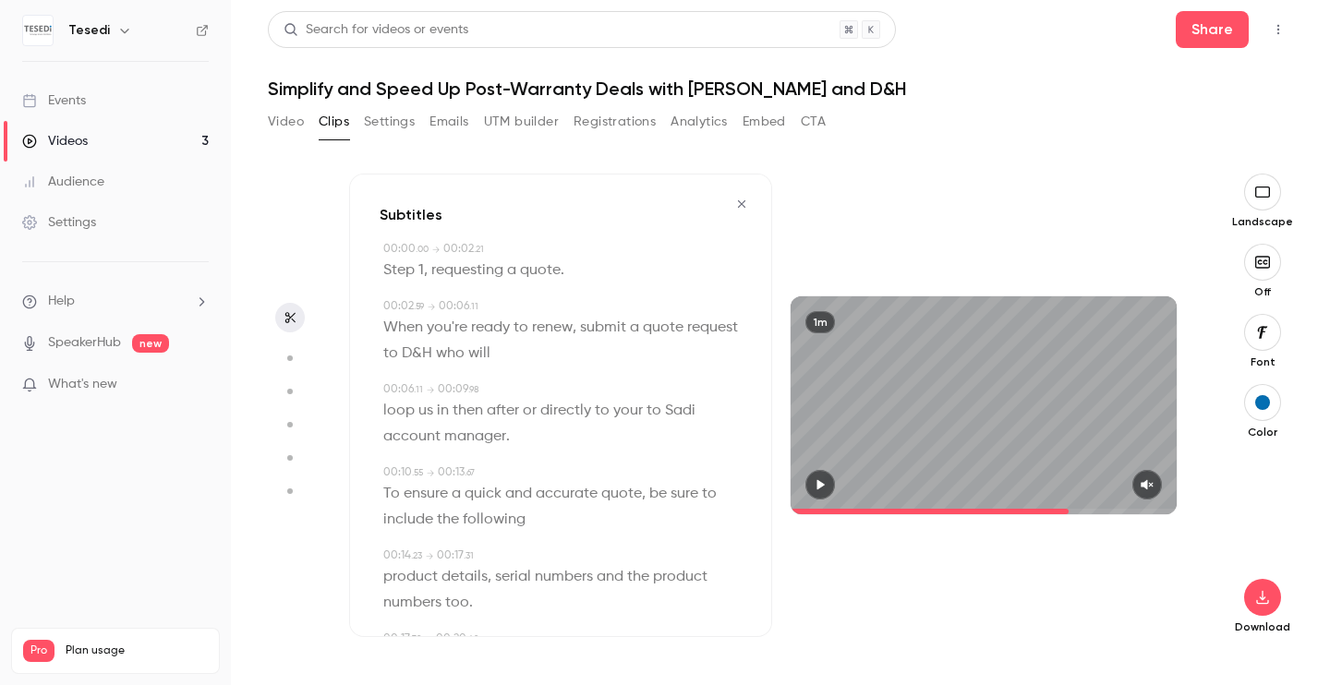
click at [1264, 250] on button "button" at bounding box center [1262, 262] width 37 height 37
click at [813, 486] on icon "button" at bounding box center [820, 484] width 15 height 13
click at [878, 512] on span at bounding box center [931, 512] width 283 height 6
click at [845, 510] on span at bounding box center [817, 512] width 54 height 6
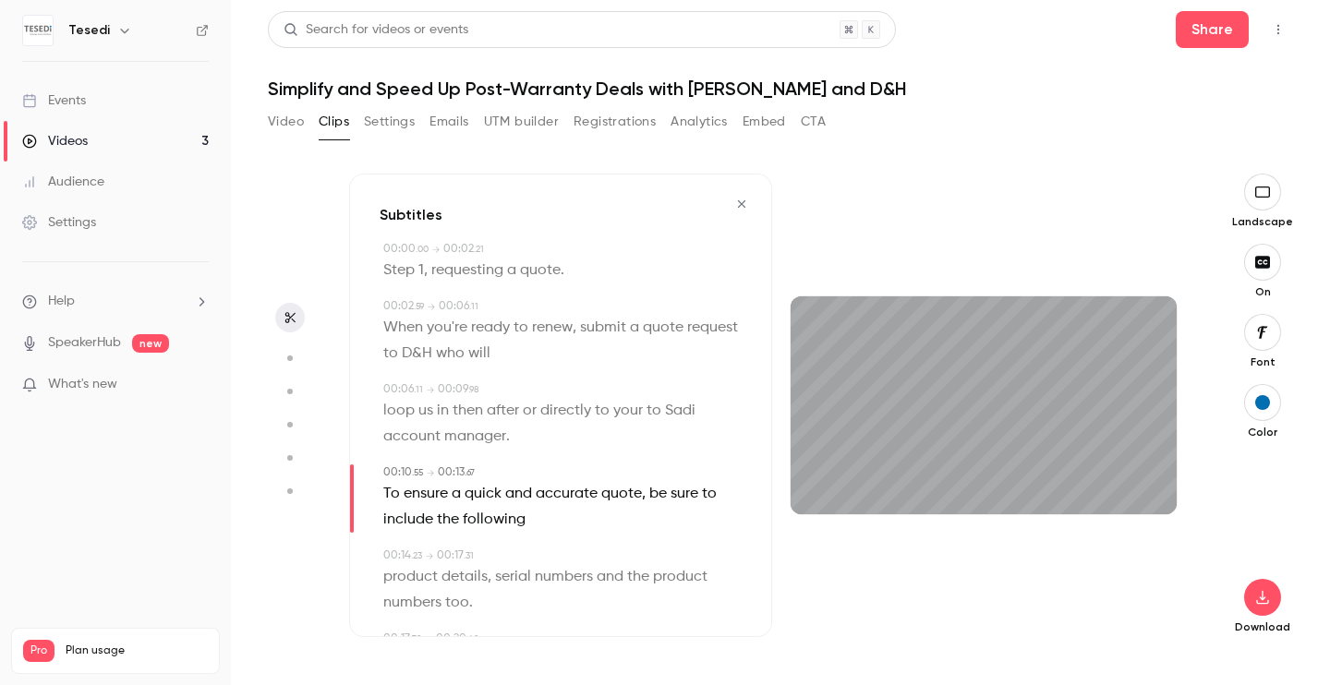
click at [668, 413] on span "Sadi" at bounding box center [680, 411] width 30 height 26
type input "***"
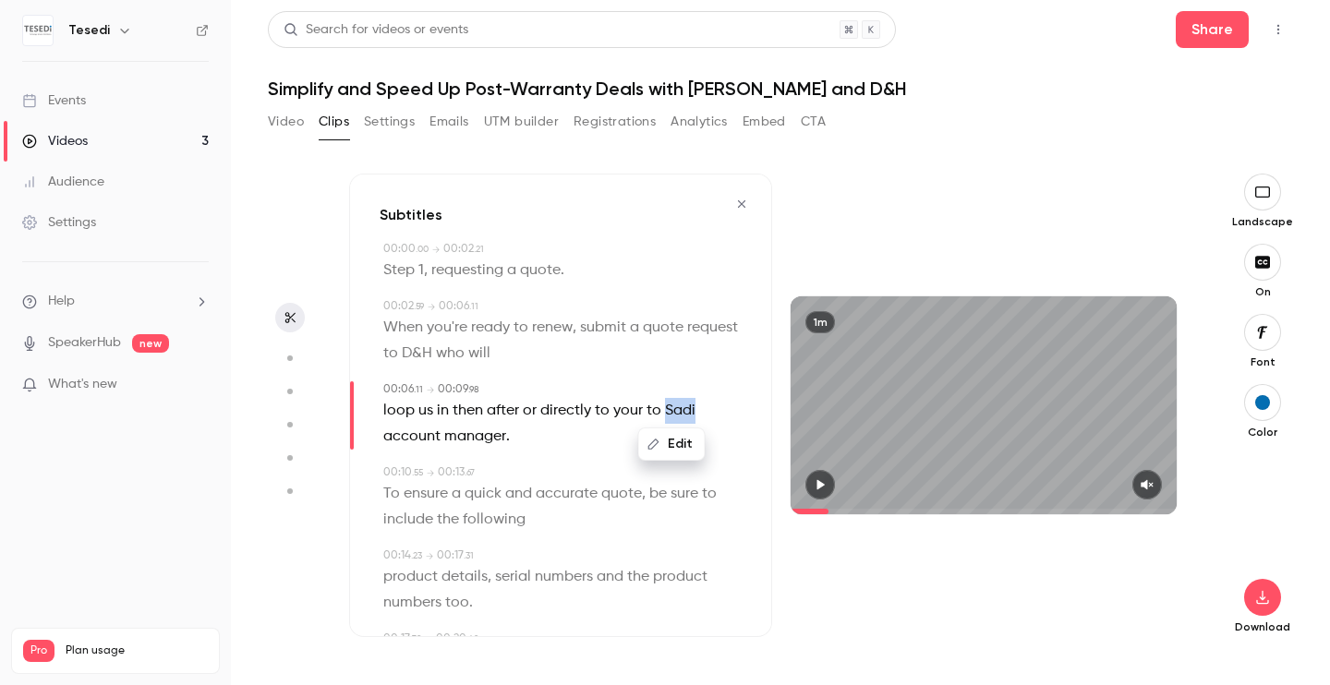
click at [668, 413] on span "Sadi" at bounding box center [680, 411] width 30 height 26
click at [673, 438] on button "Edit" at bounding box center [672, 444] width 64 height 30
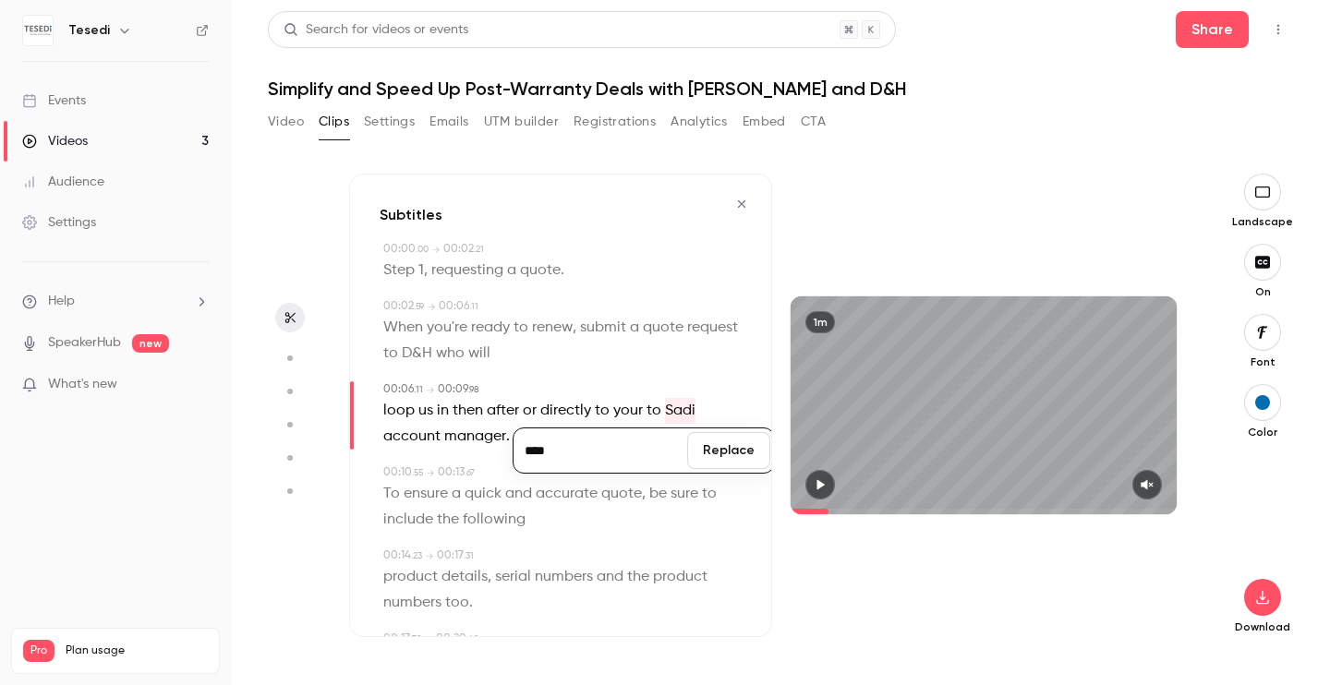
type input "*"
type input "******"
click at [732, 457] on button "Replace" at bounding box center [728, 450] width 83 height 37
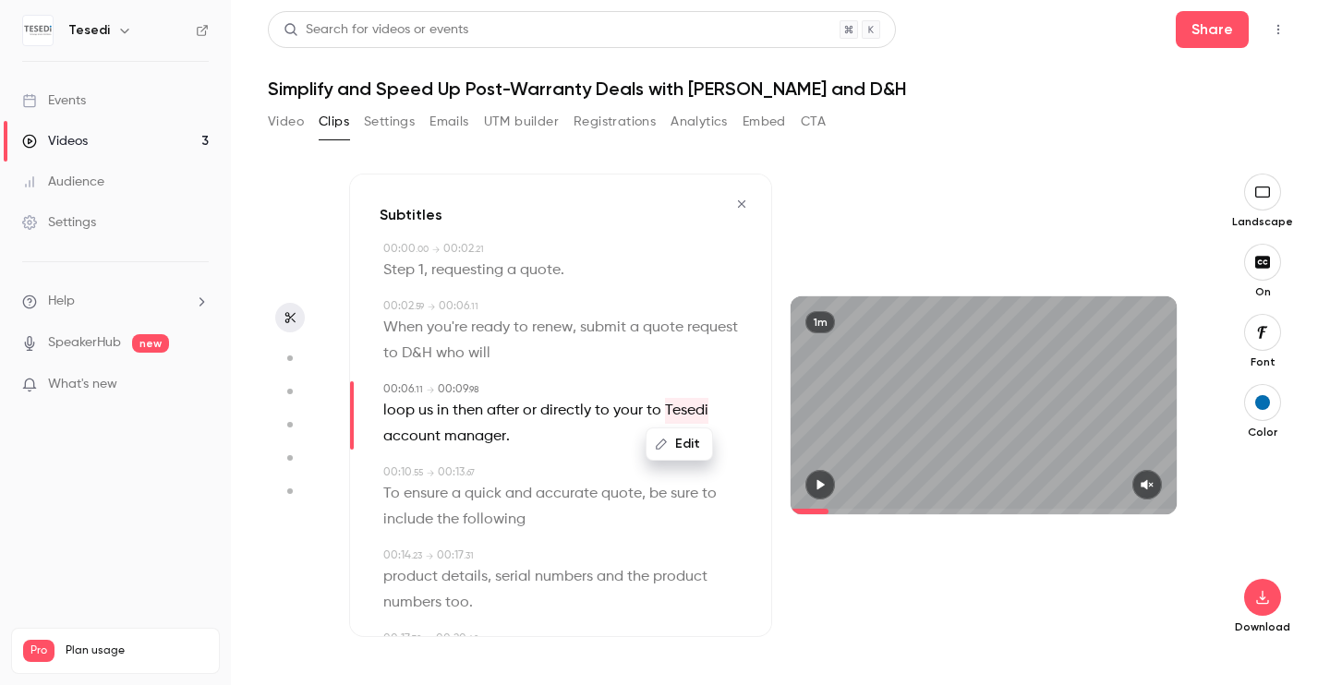
click at [591, 471] on div "00:10 . 55 → 00:13 . 67" at bounding box center [562, 472] width 358 height 17
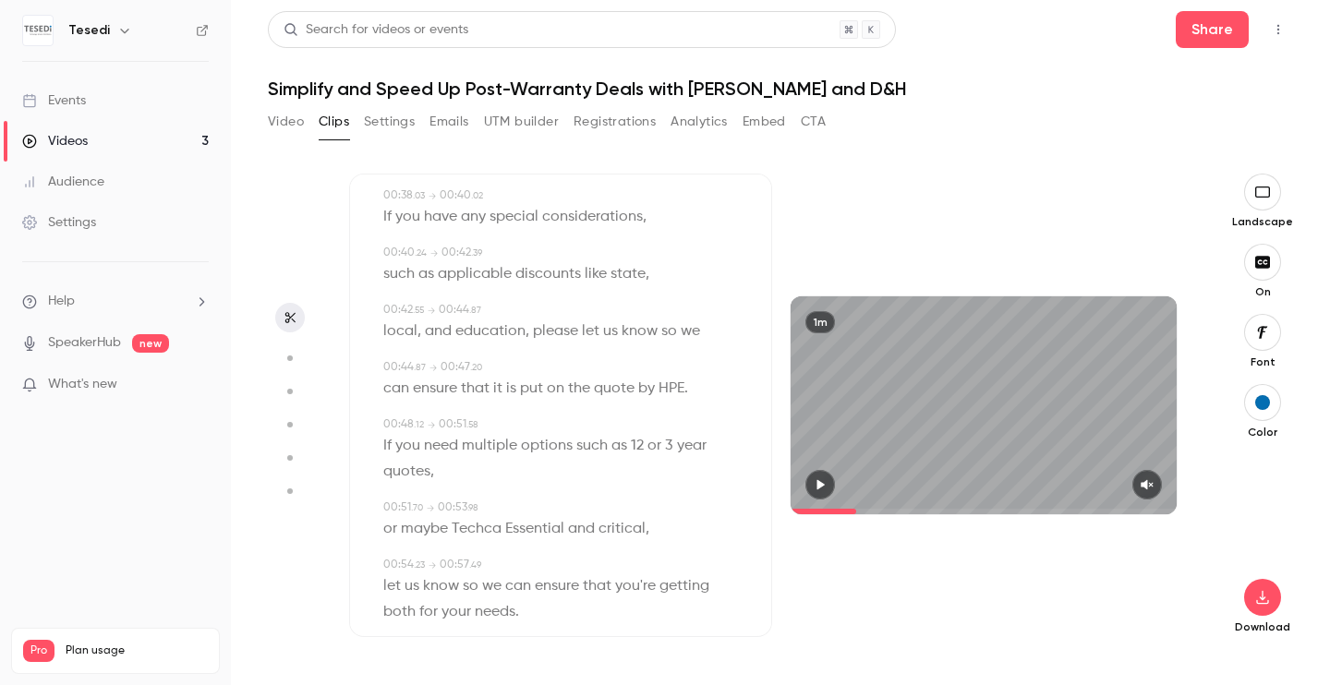
scroll to position [901, 0]
click at [491, 525] on span "Techca" at bounding box center [477, 524] width 50 height 26
type input "****"
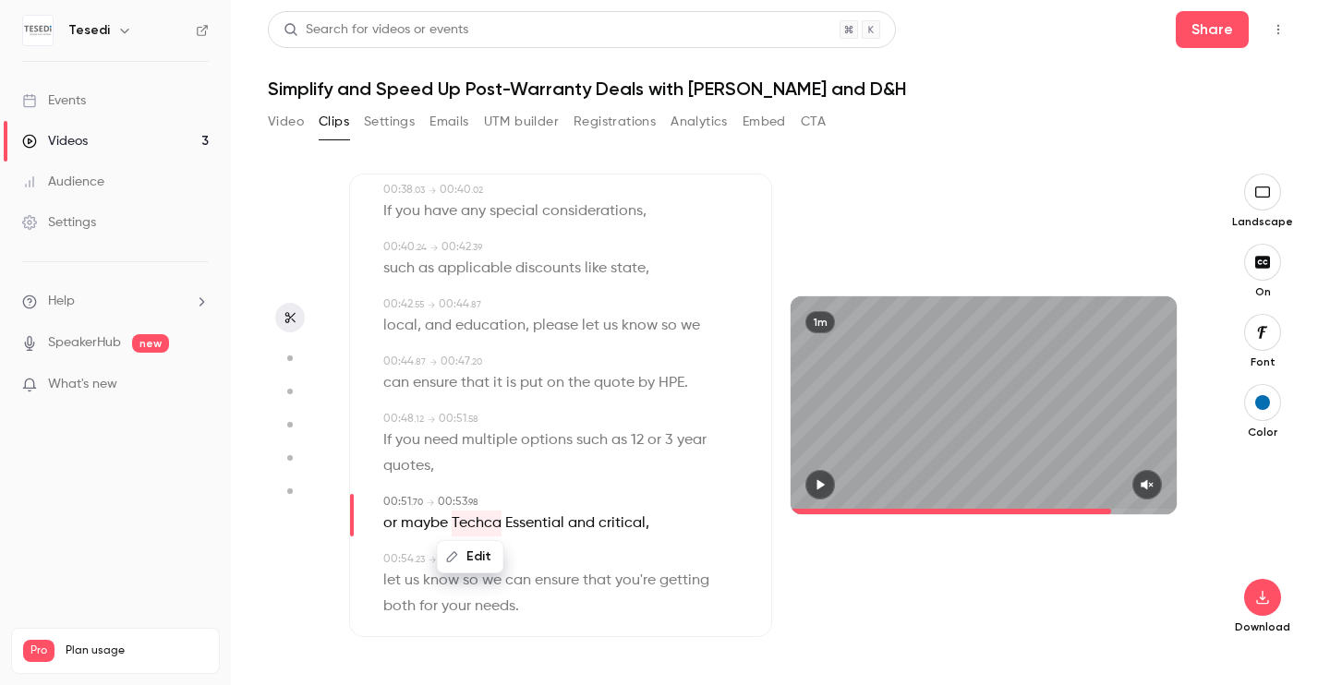
click at [473, 547] on button "Edit" at bounding box center [471, 557] width 64 height 30
click at [414, 565] on input "******" at bounding box center [438, 563] width 166 height 37
type input "*********"
click at [565, 567] on button "Replace" at bounding box center [565, 563] width 83 height 37
type input "****"
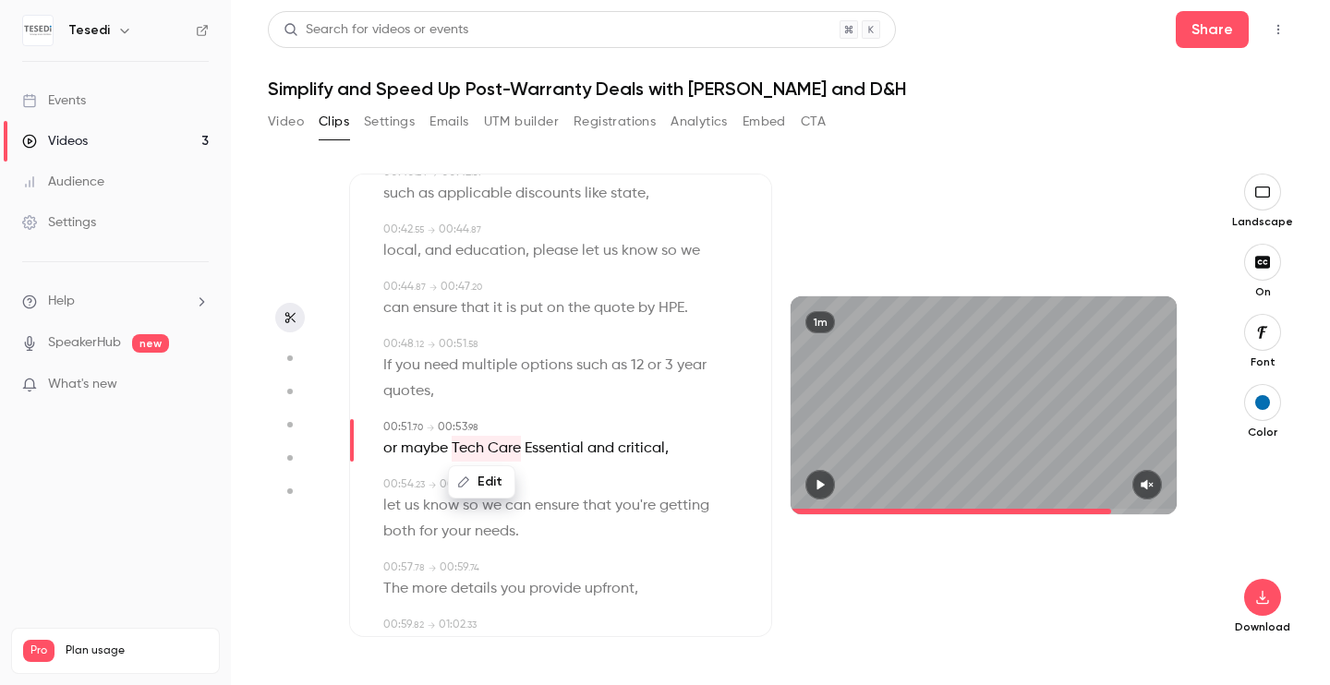
scroll to position [1043, 0]
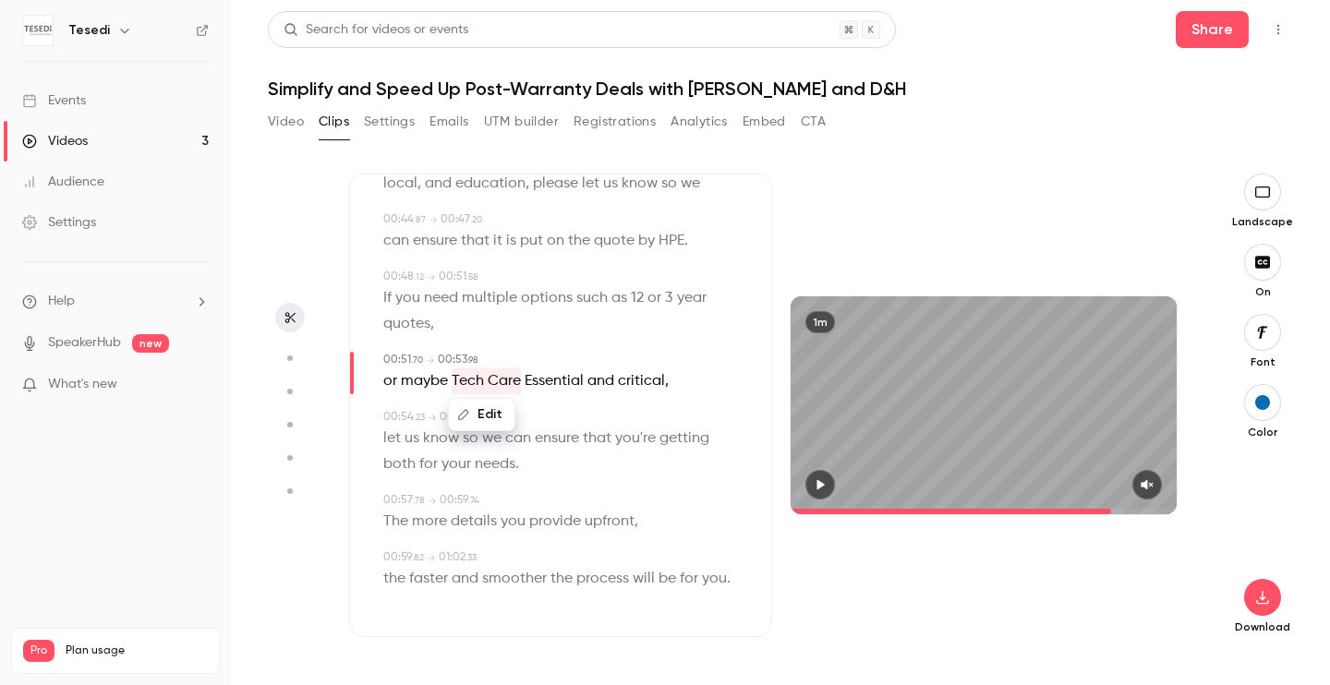
click at [624, 377] on span "critical" at bounding box center [641, 381] width 47 height 26
click at [637, 419] on button "Edit" at bounding box center [638, 415] width 64 height 30
click at [530, 421] on input "********" at bounding box center [600, 421] width 166 height 37
type input "********"
click at [748, 426] on button "Replace" at bounding box center [728, 421] width 83 height 37
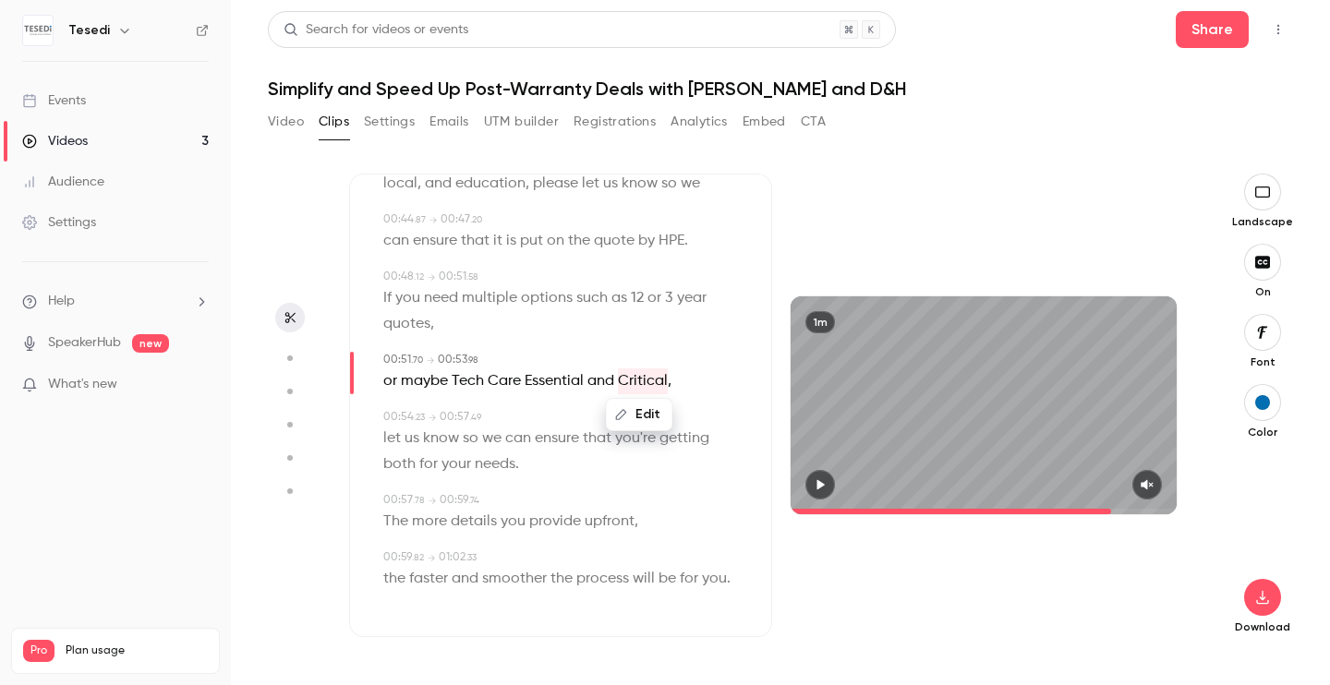
type input "****"
click at [520, 373] on span "Tech Care" at bounding box center [486, 381] width 69 height 26
click at [475, 415] on button "Edit" at bounding box center [482, 415] width 64 height 30
click at [509, 416] on input "*********" at bounding box center [446, 421] width 166 height 37
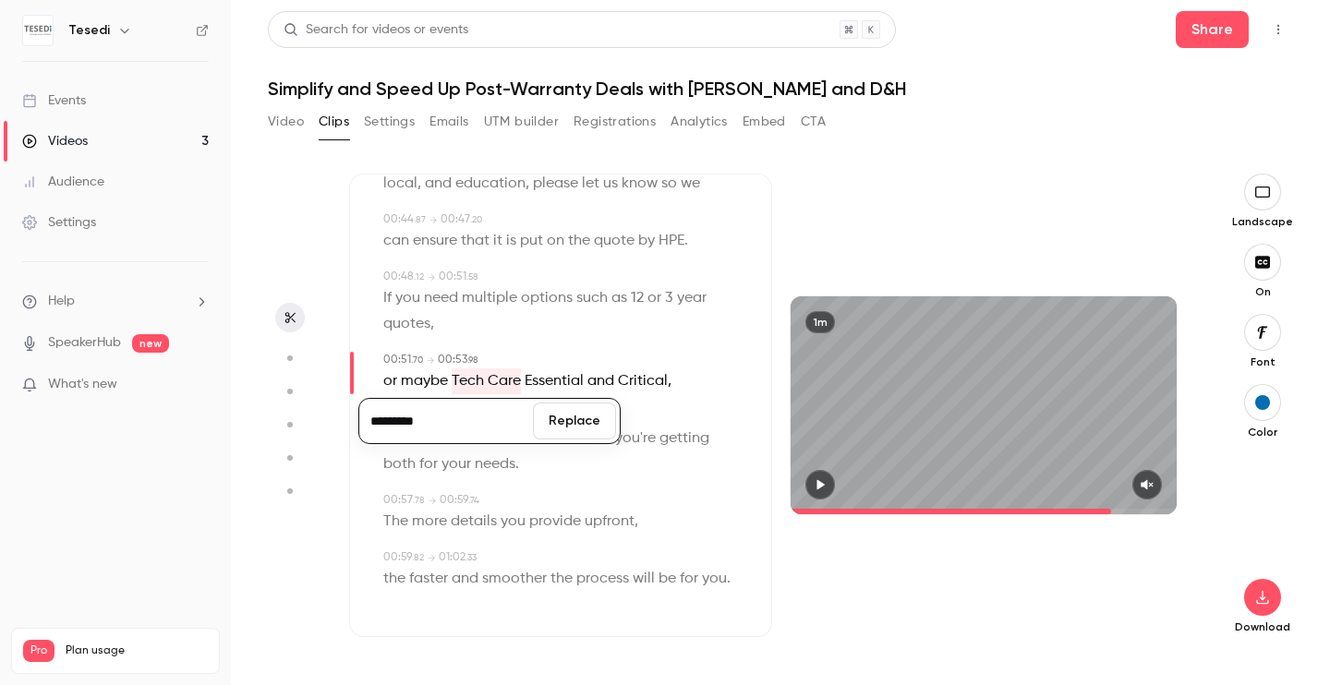
type input "*********"
click at [577, 426] on button "Replace" at bounding box center [574, 421] width 83 height 37
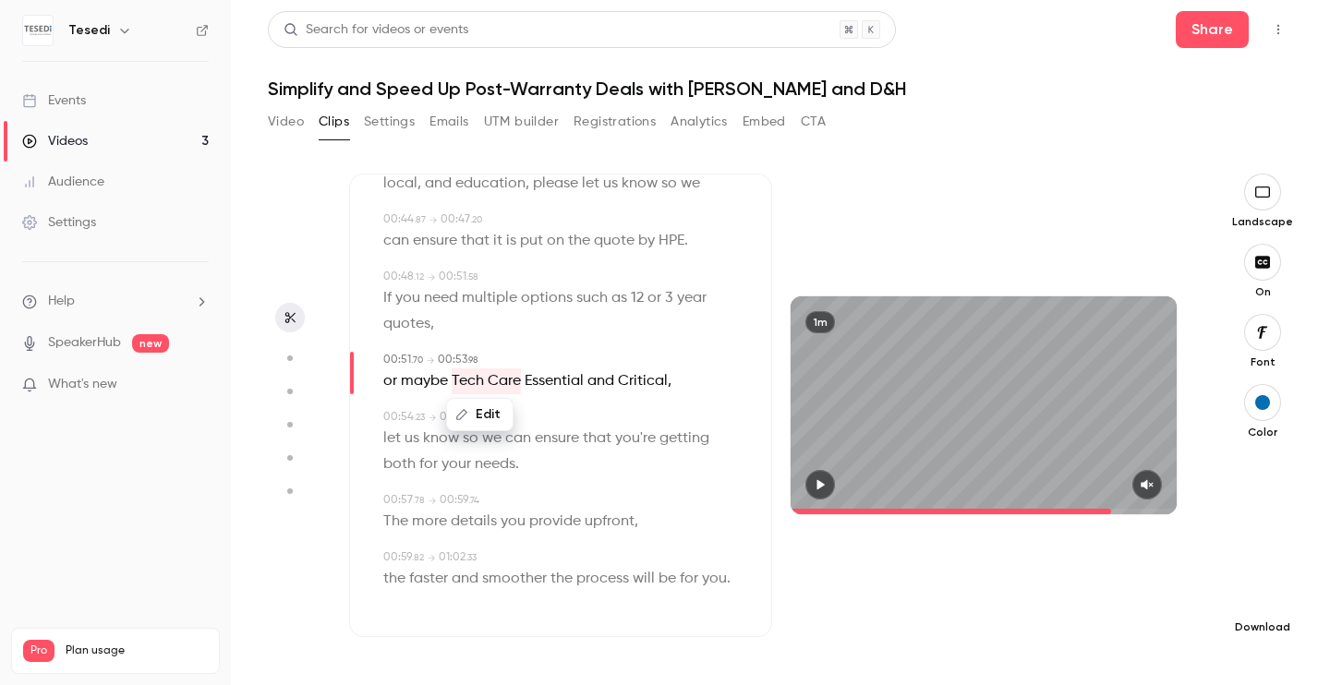
click at [1258, 592] on icon "button" at bounding box center [1262, 597] width 22 height 15
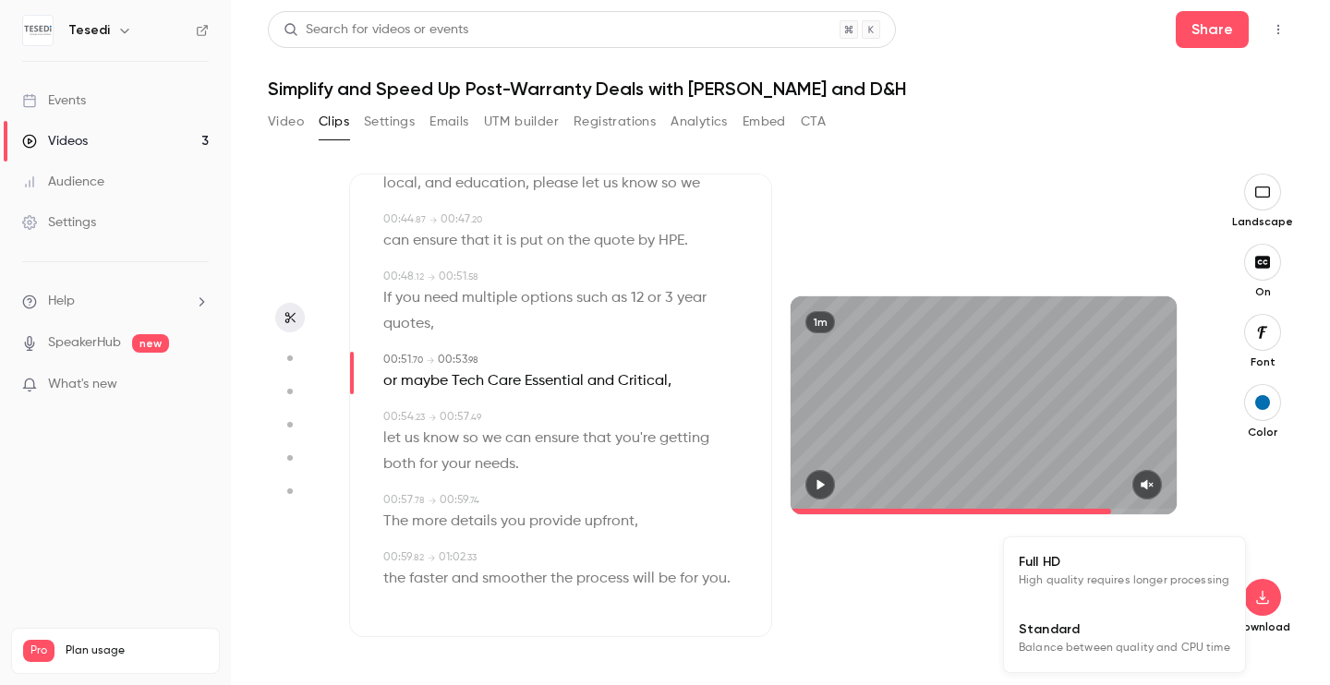
click at [1176, 623] on span "Standard" at bounding box center [1123, 629] width 211 height 19
type input "****"
click at [812, 125] on button "CTA" at bounding box center [813, 122] width 25 height 30
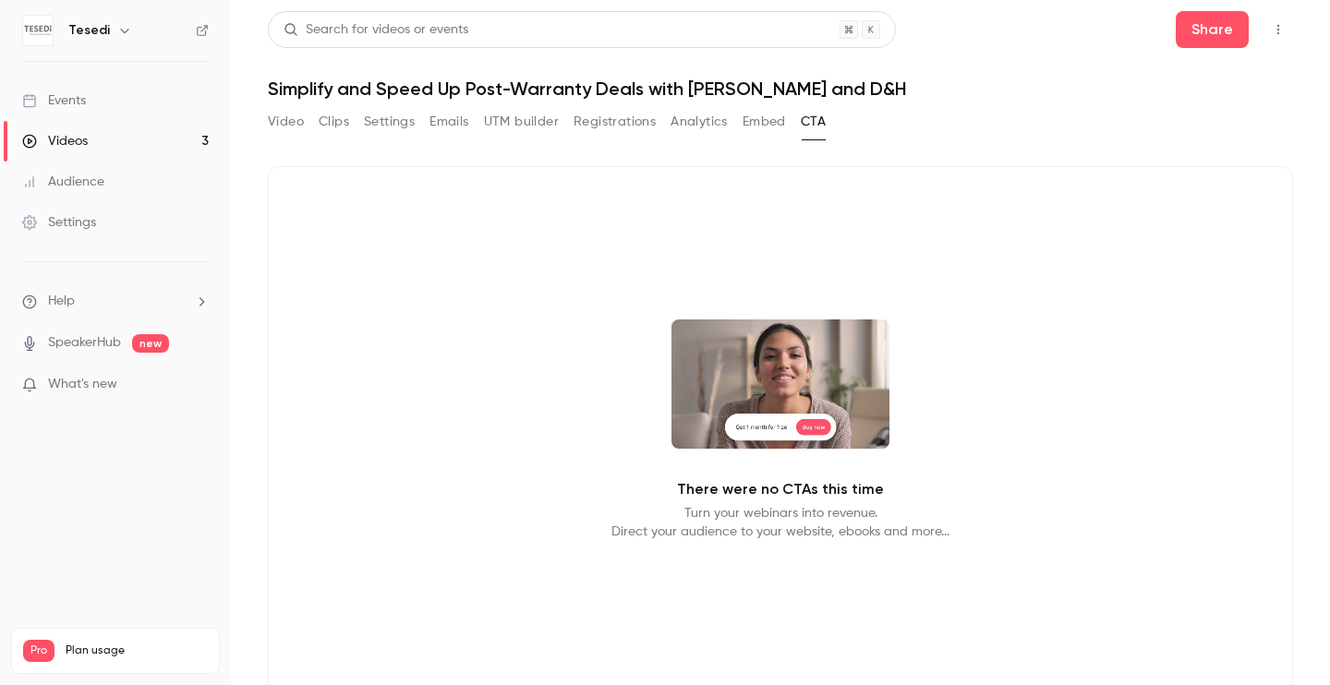
click at [532, 121] on button "UTM builder" at bounding box center [521, 122] width 75 height 30
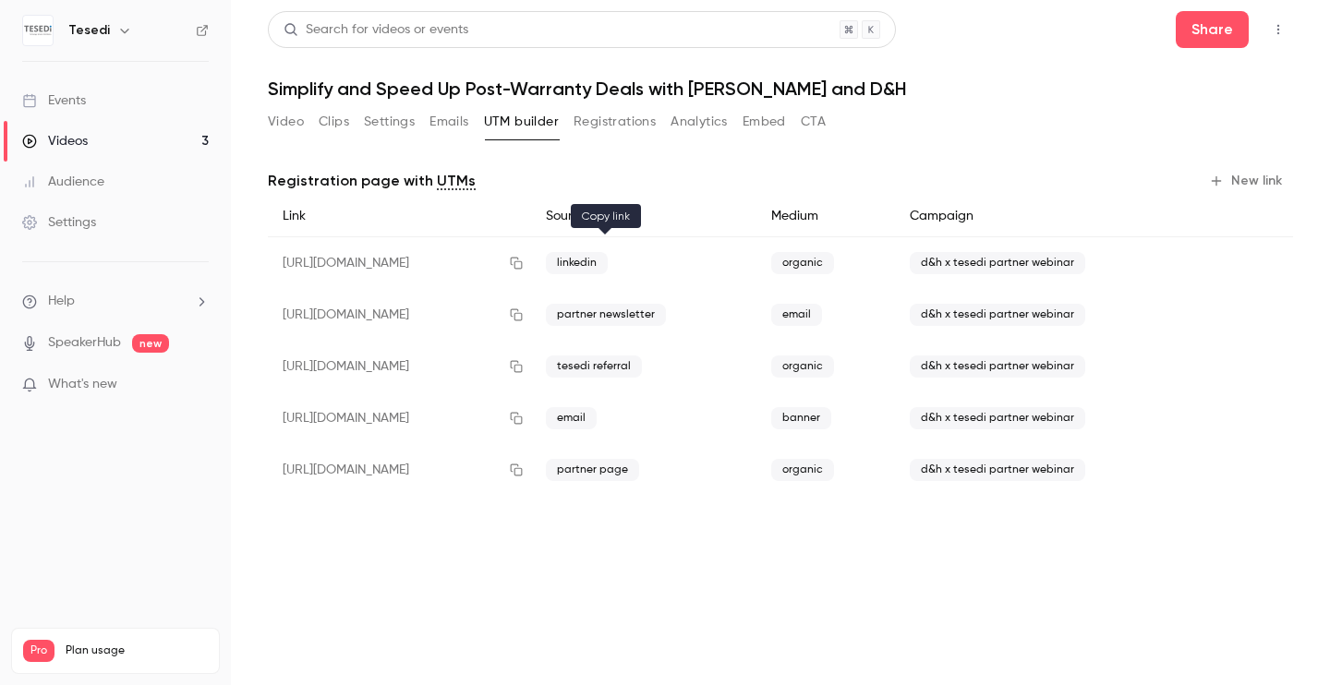
click at [522, 267] on icon "button" at bounding box center [516, 264] width 12 height 12
